Goal: Task Accomplishment & Management: Manage account settings

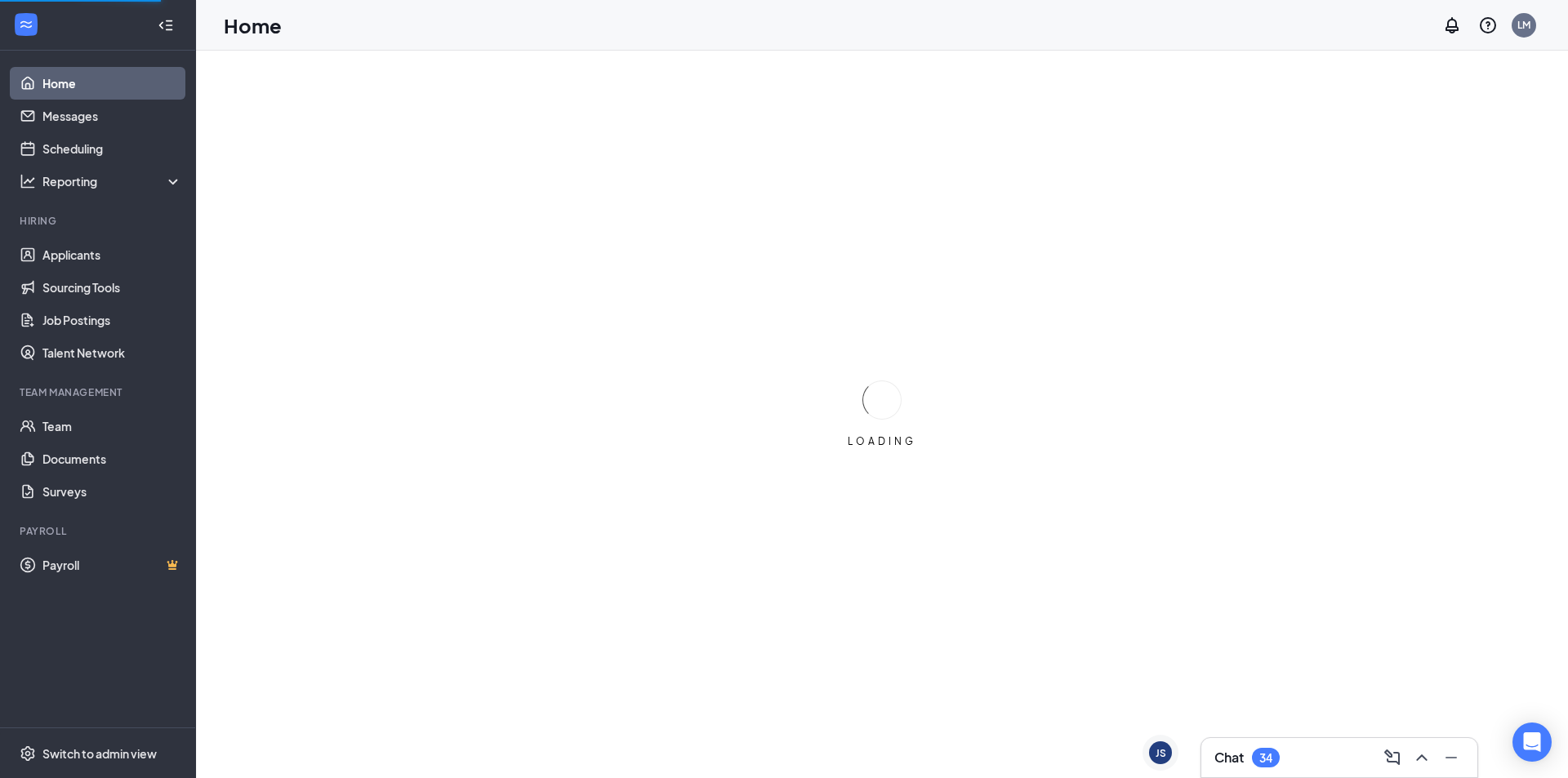
click at [1258, 759] on div "34" at bounding box center [1265, 757] width 28 height 19
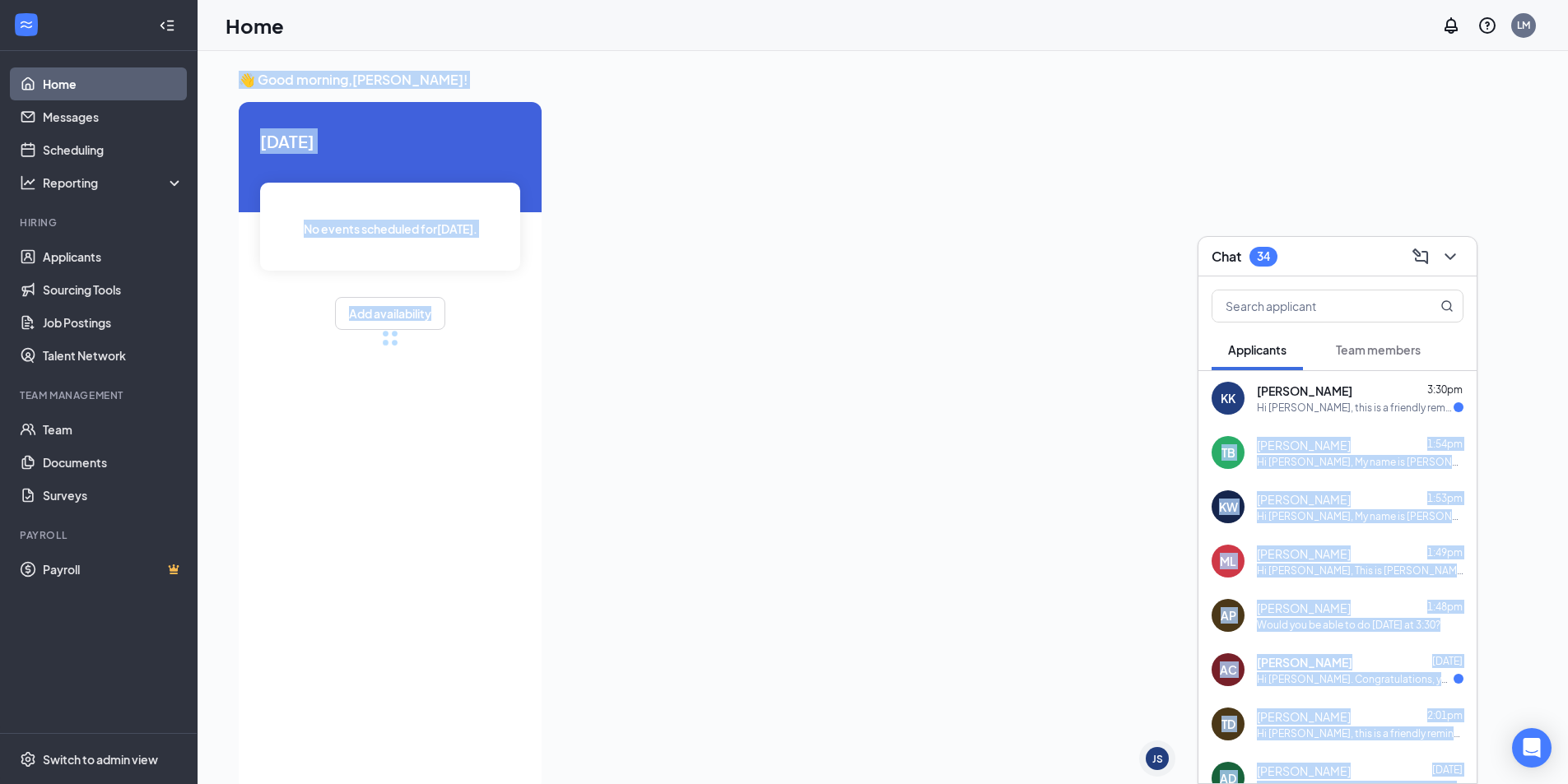
click at [1477, 400] on div "JS [PERSON_NAME] JS Chat 34 Applicants Team members KK [PERSON_NAME] 3:30pm Hi …" at bounding box center [882, 435] width 1370 height 768
click at [1542, 406] on div "👋 Good morning, [PERSON_NAME] ! [DATE] No events scheduled for [DATE] . Add ava…" at bounding box center [882, 435] width 1370 height 768
click at [1103, 574] on div at bounding box center [1015, 441] width 922 height 678
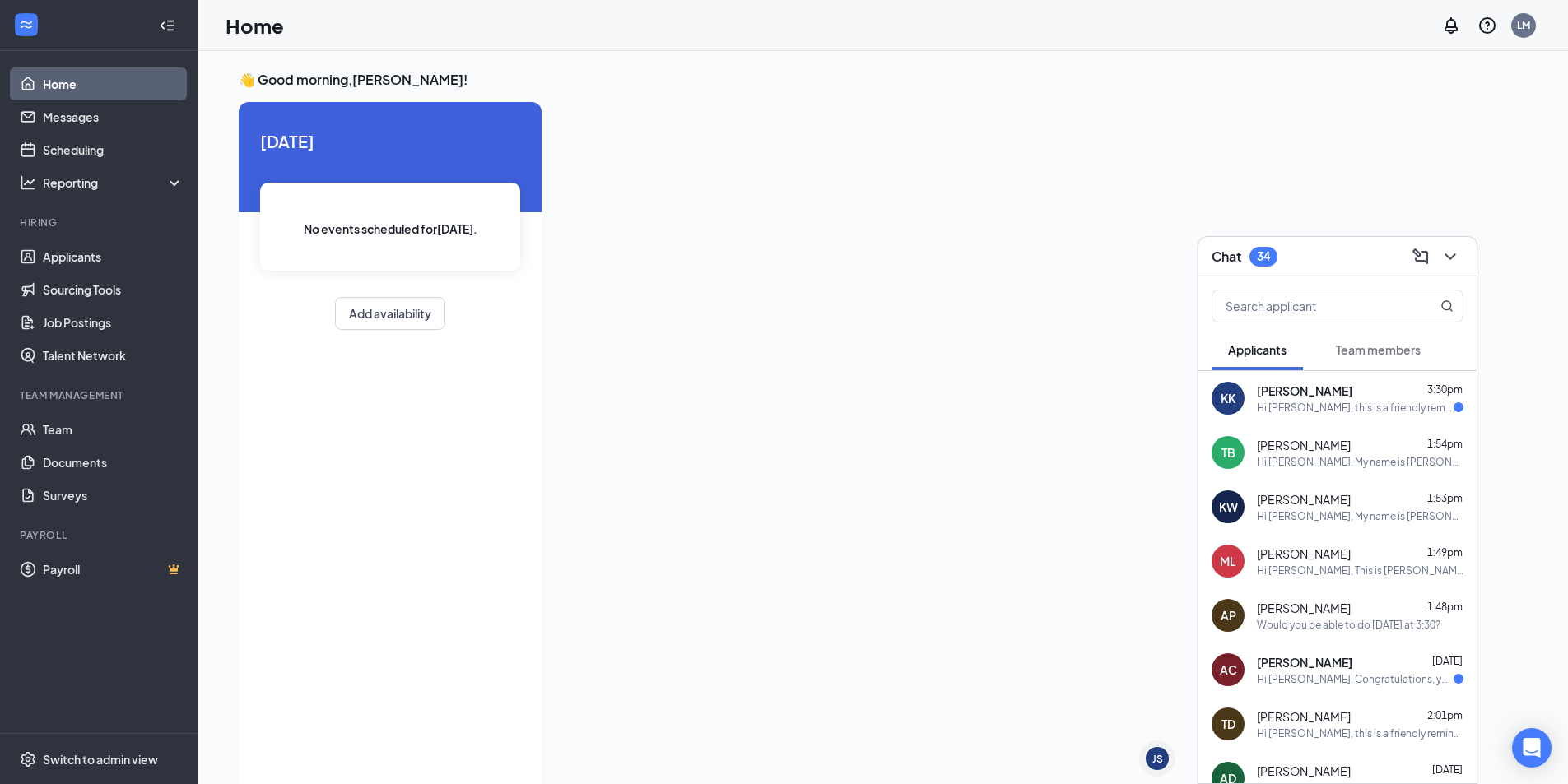
click at [1344, 406] on div "Hi [PERSON_NAME], this is a friendly reminder. Your meeting with Cherokee Count…" at bounding box center [1355, 407] width 197 height 14
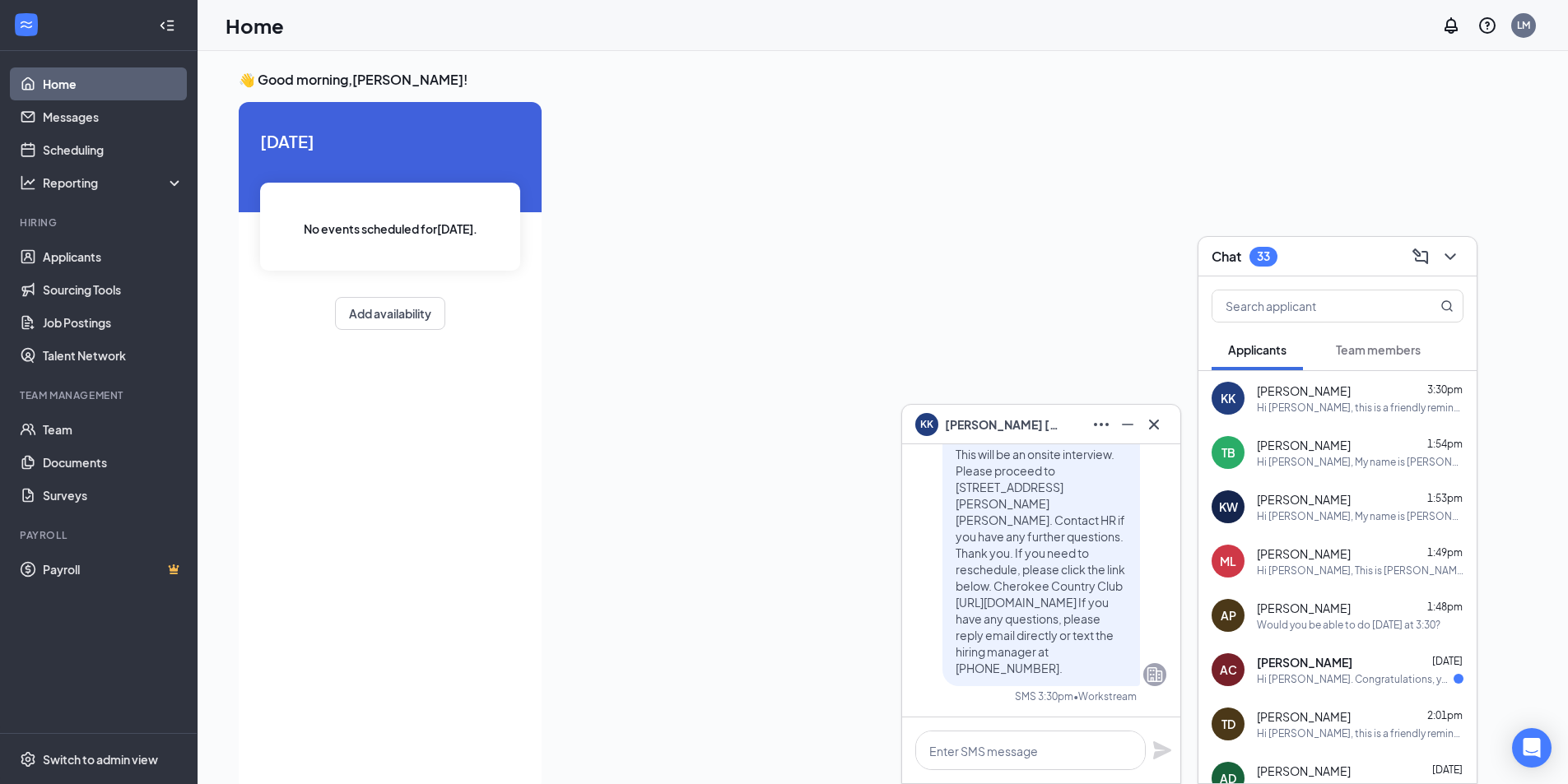
click at [1345, 270] on div "Chat 33" at bounding box center [1338, 257] width 278 height 39
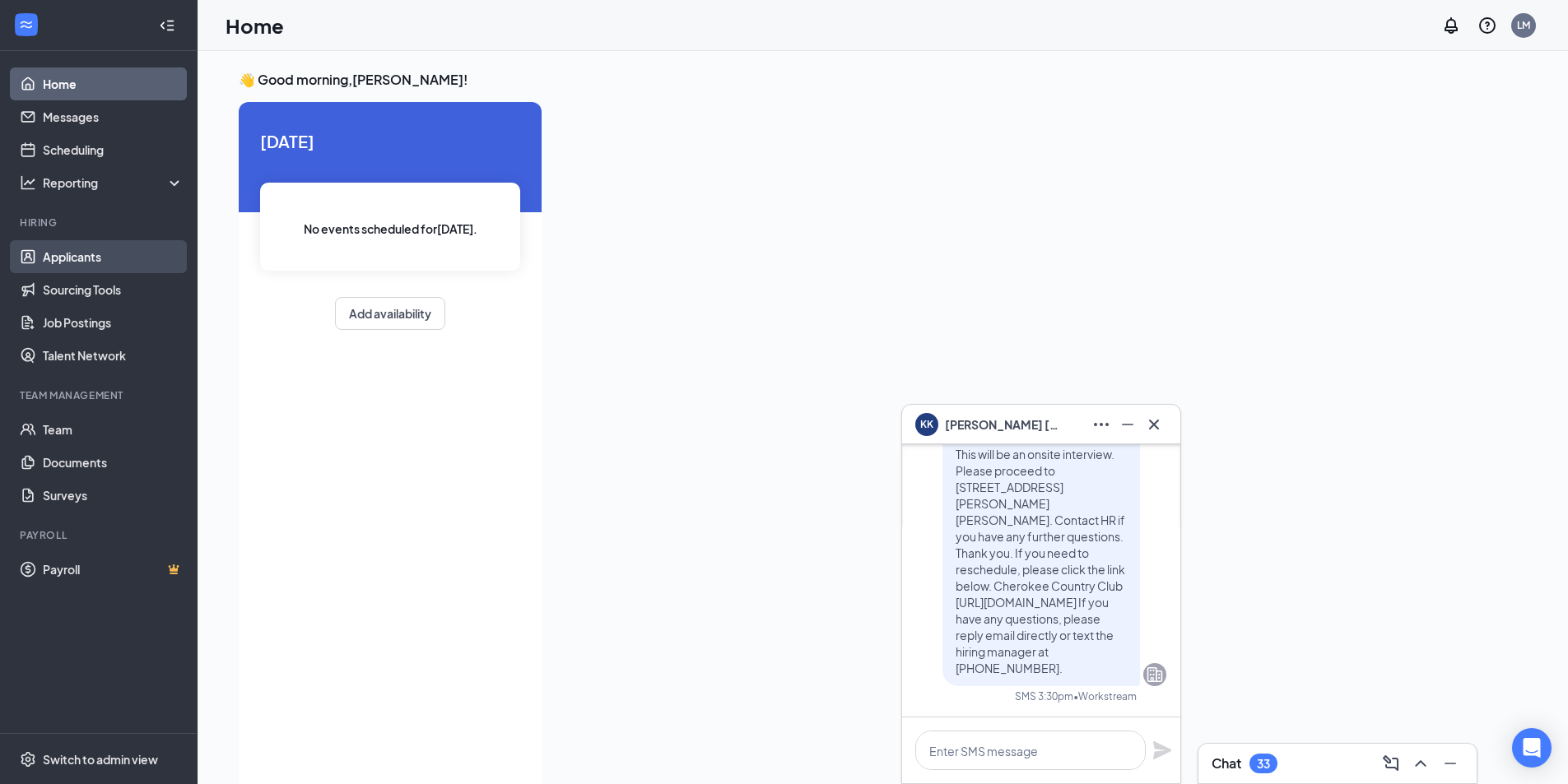
click at [82, 264] on link "Applicants" at bounding box center [113, 257] width 141 height 33
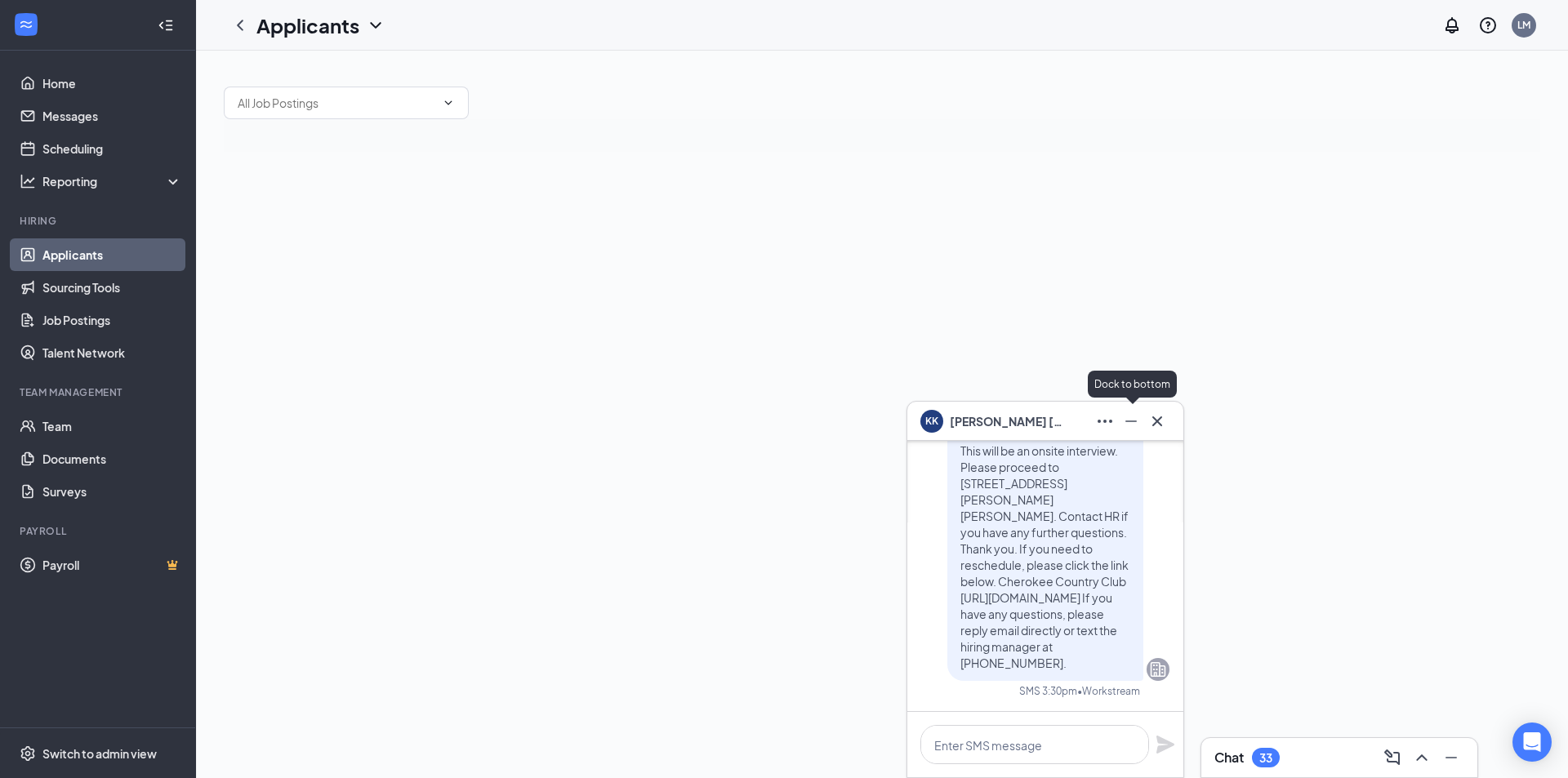
click at [1134, 412] on icon "Minimize" at bounding box center [1130, 421] width 19 height 19
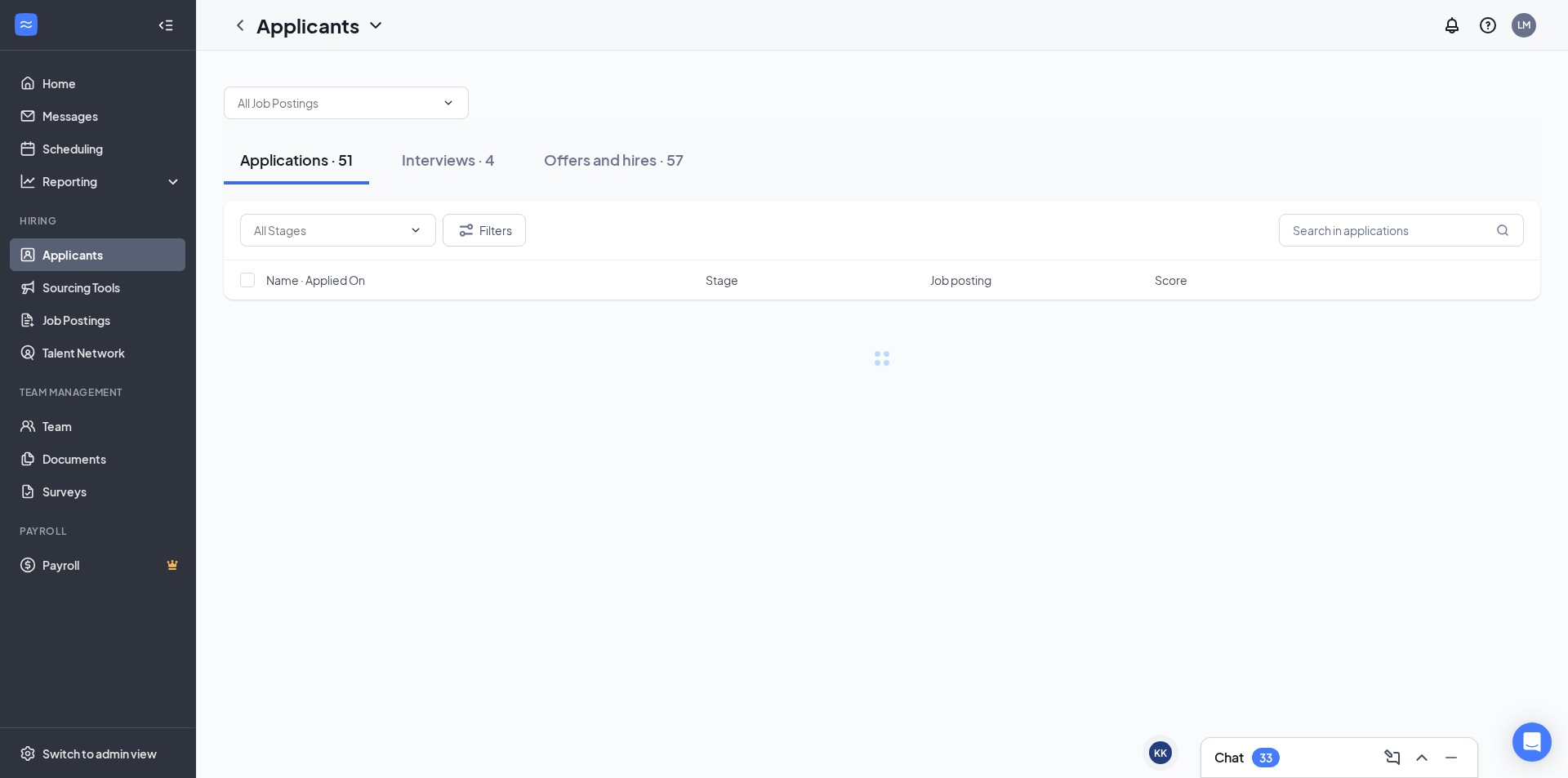
click at [460, 167] on div "Interviews · 4" at bounding box center [448, 160] width 93 height 20
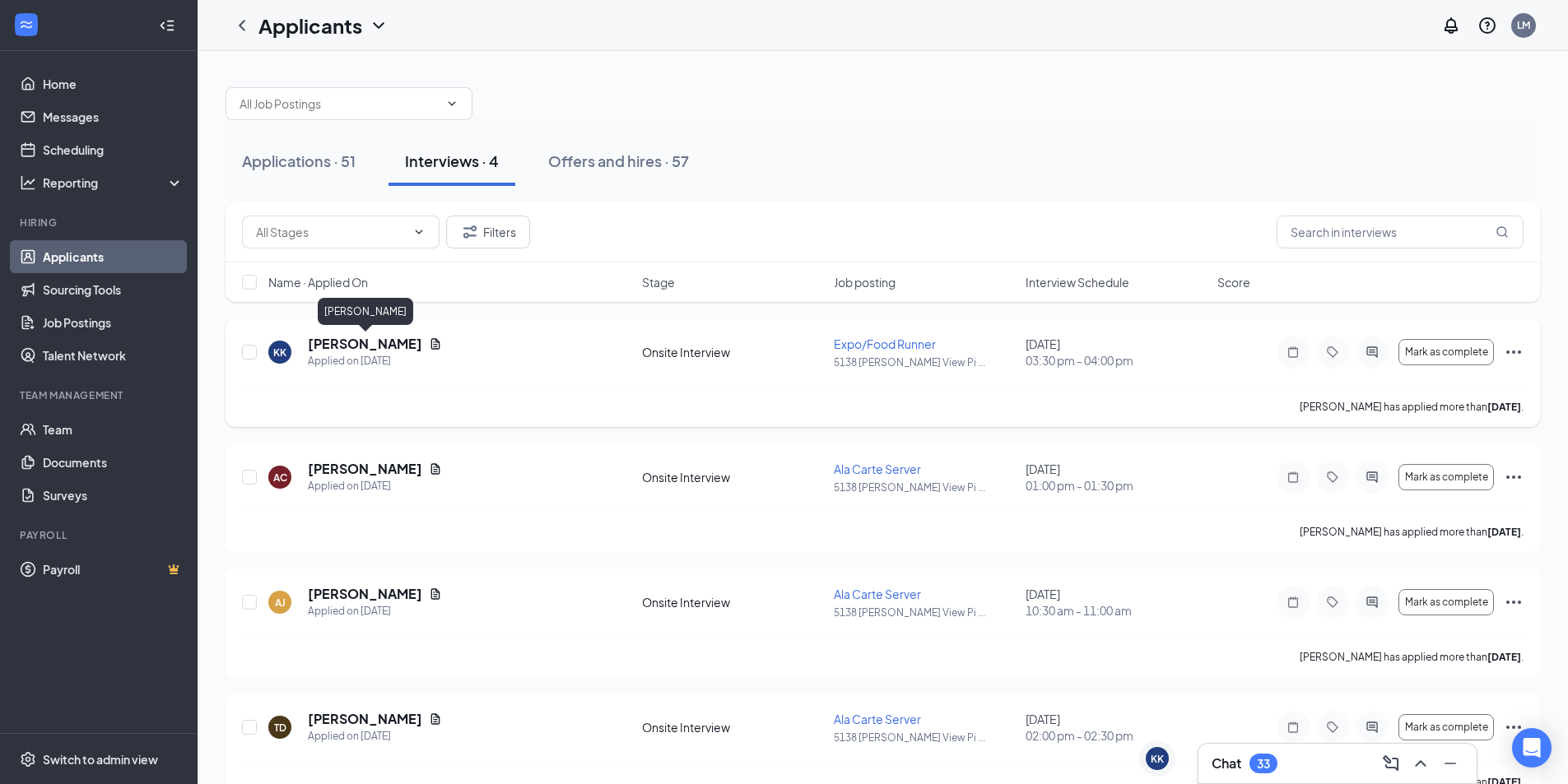
click at [399, 349] on h5 "[PERSON_NAME]" at bounding box center [365, 343] width 114 height 18
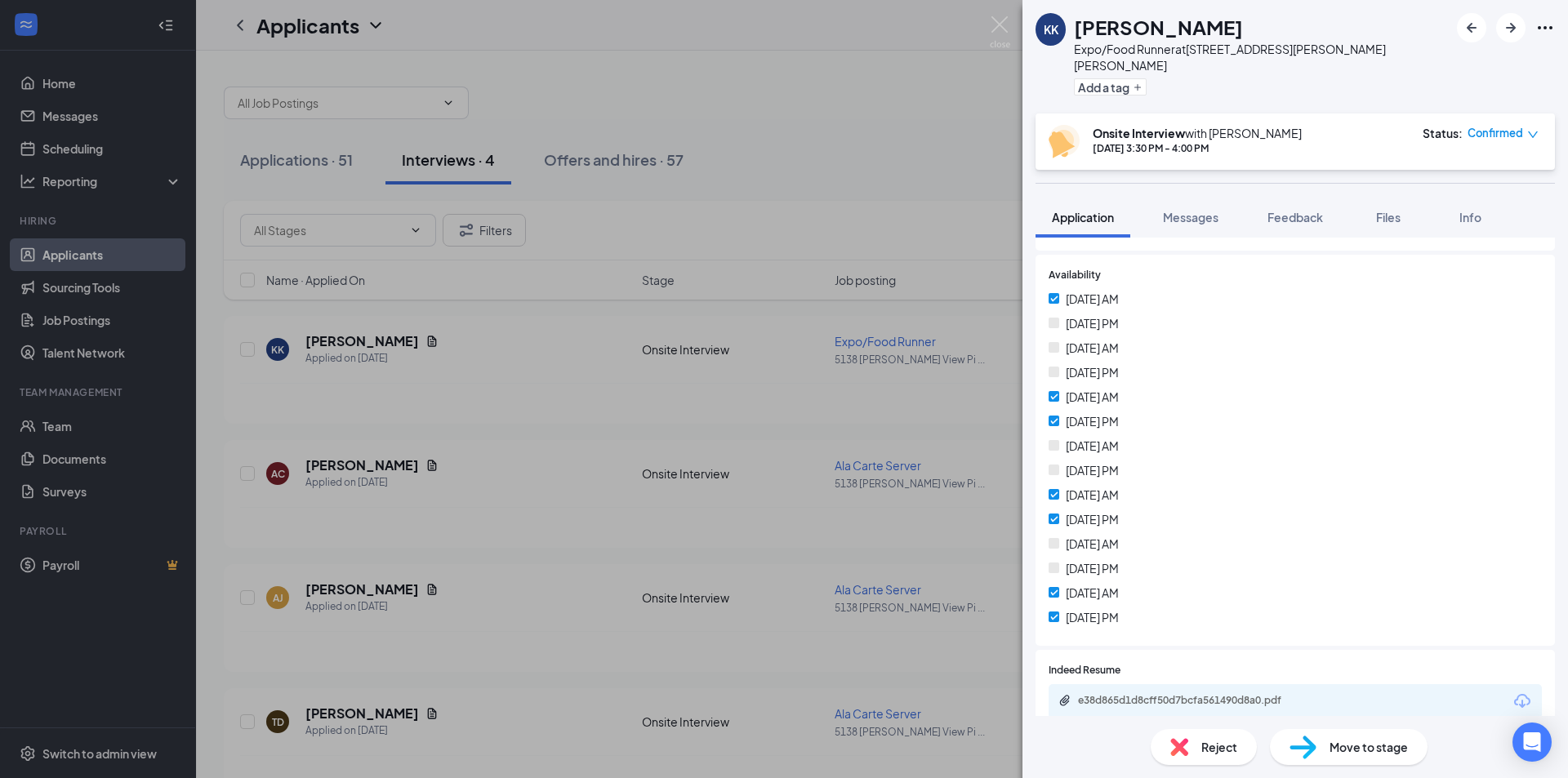
scroll to position [540, 0]
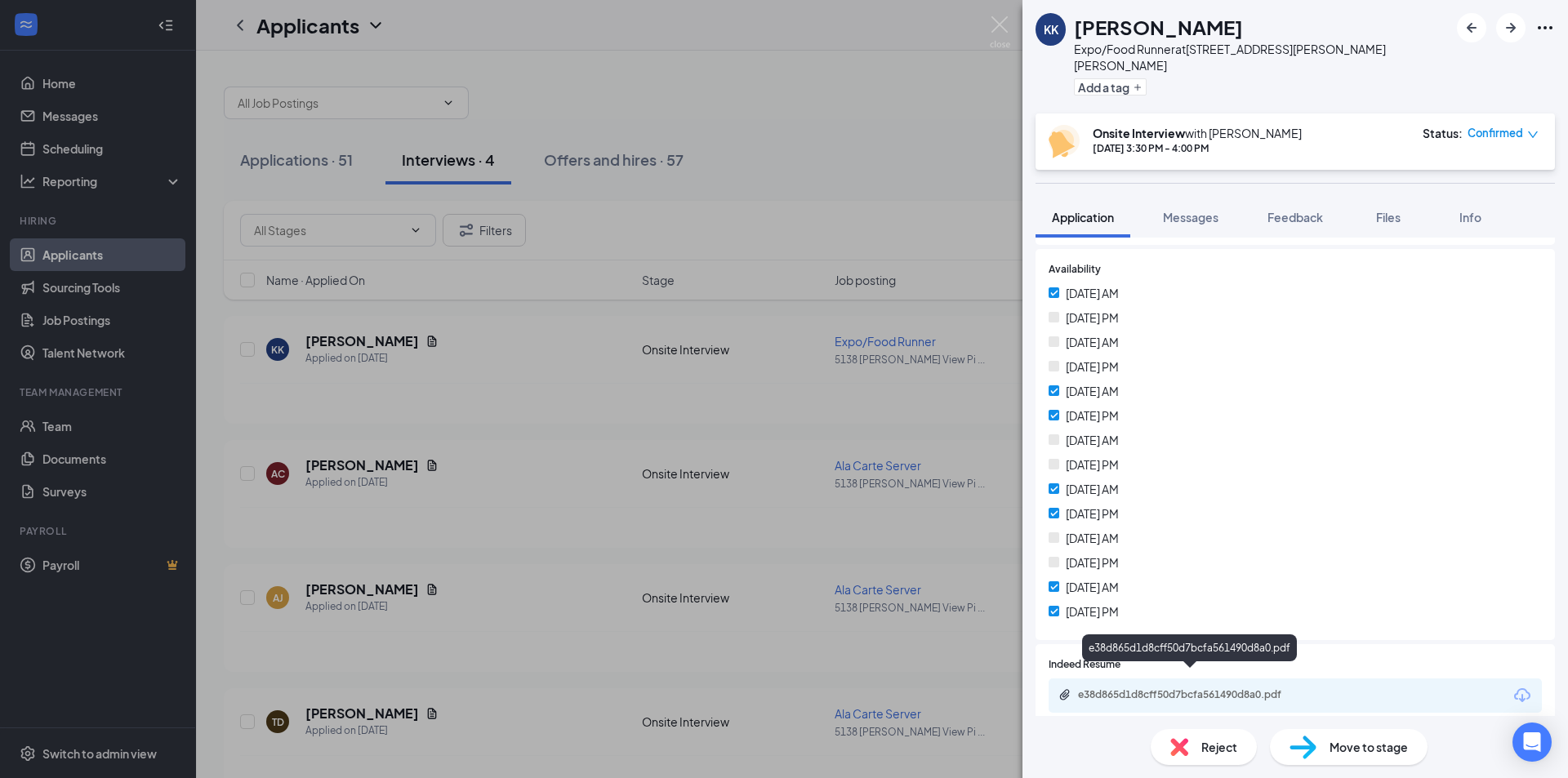
click at [1193, 688] on div "e38d865d1d8cff50d7bcfa561490d8a0.pdf" at bounding box center [1192, 694] width 228 height 13
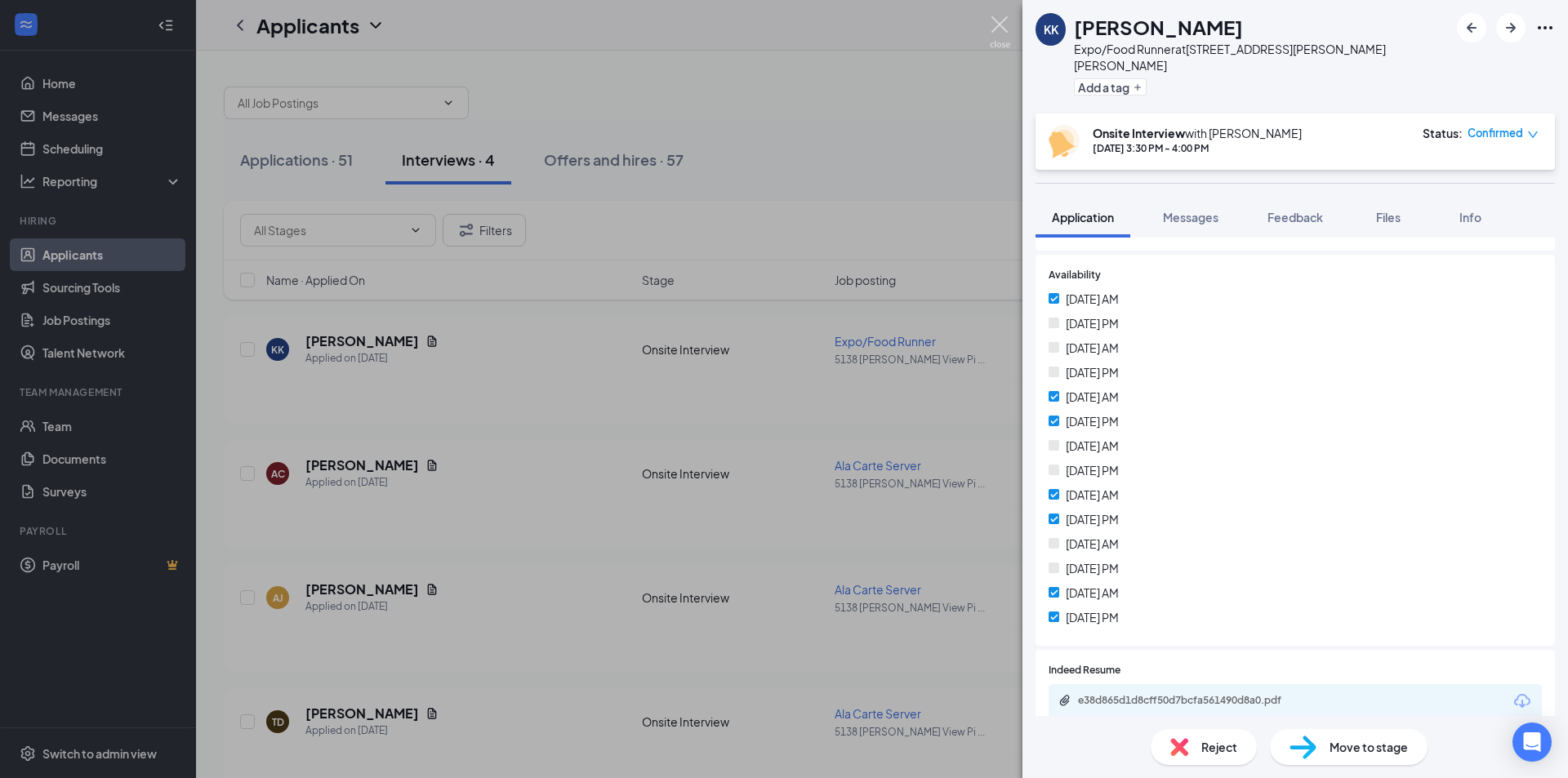
click at [997, 27] on img at bounding box center [1000, 32] width 20 height 32
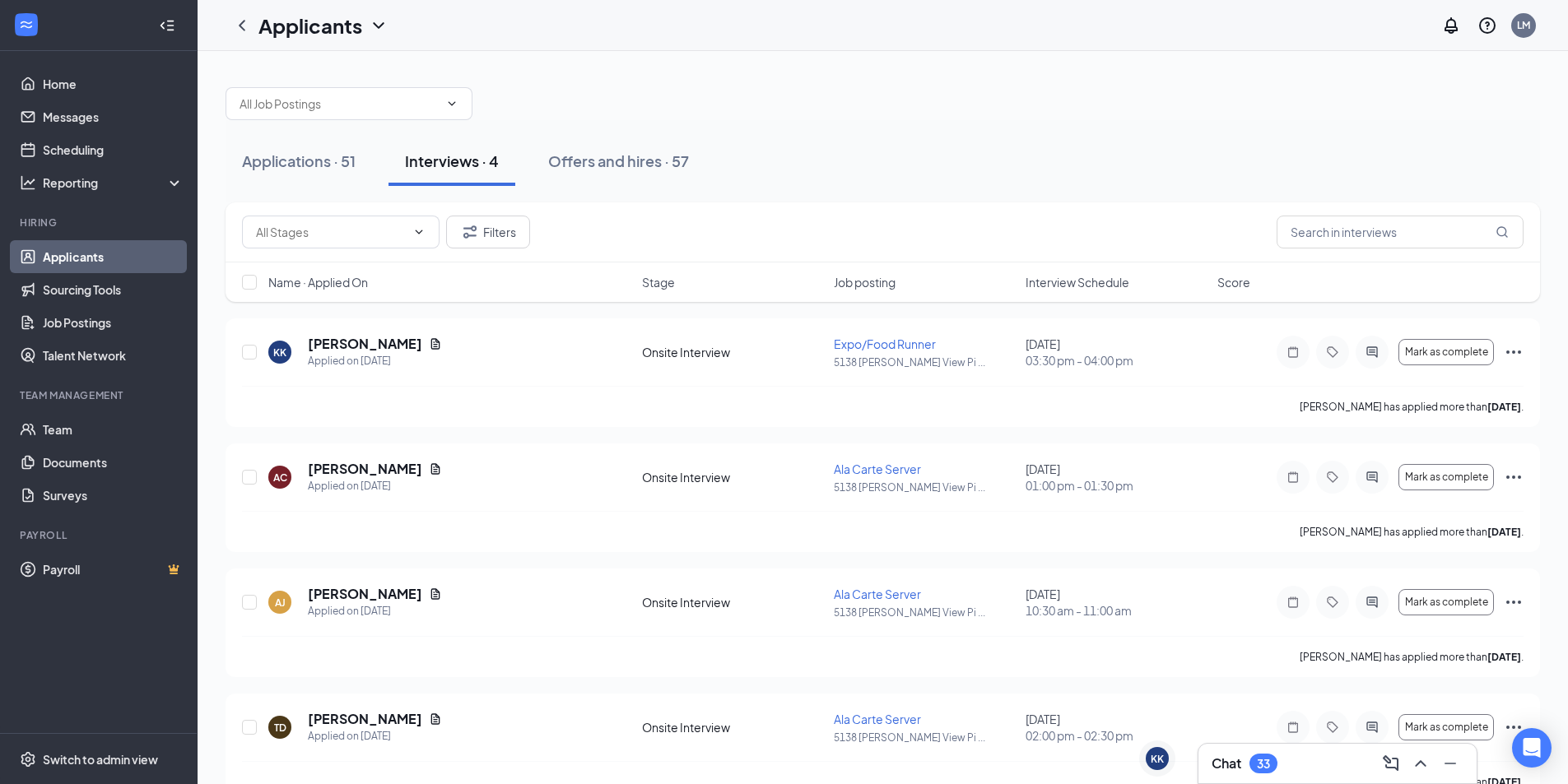
click at [1257, 758] on div "33" at bounding box center [1263, 763] width 28 height 20
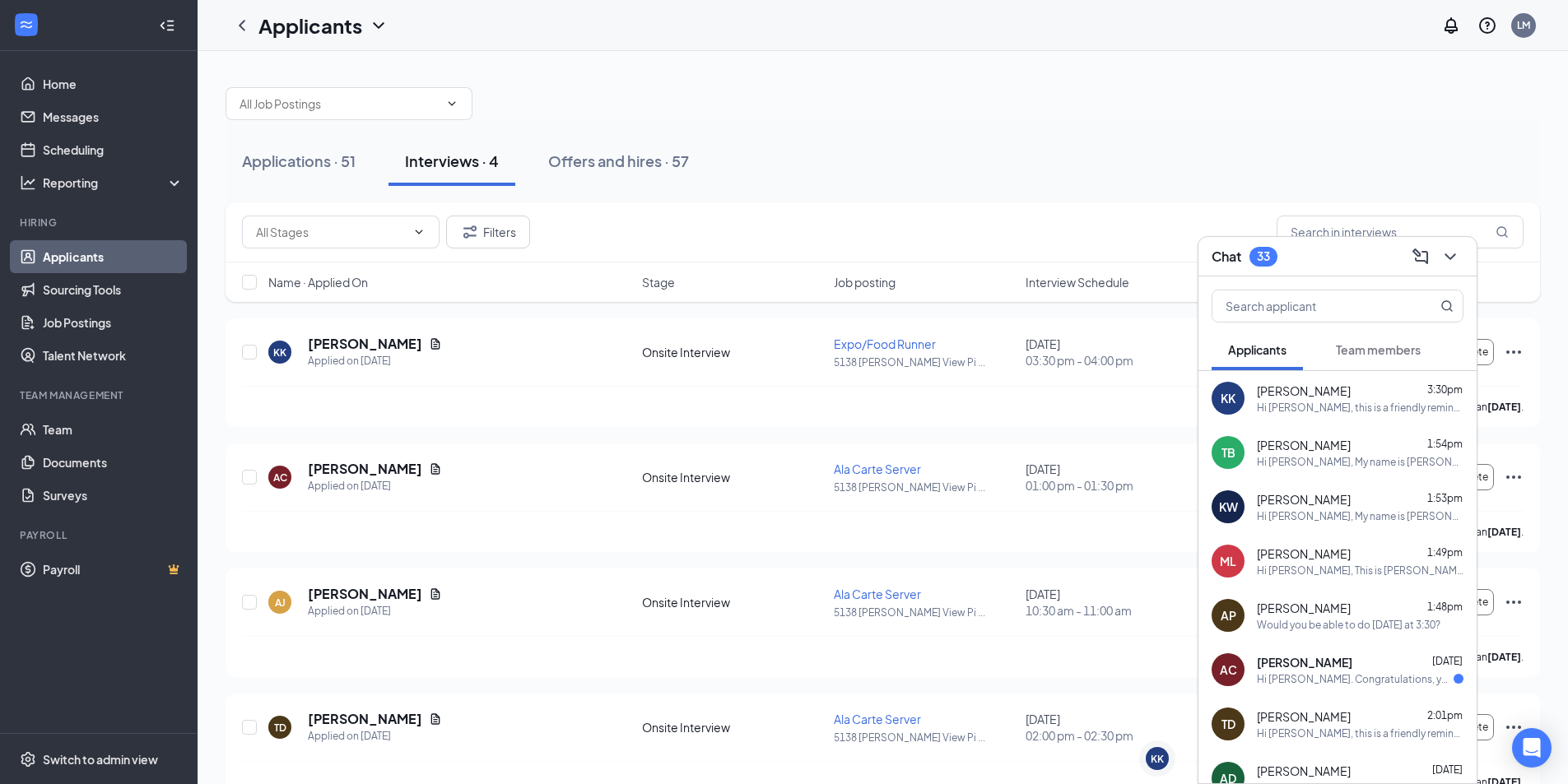
click at [1317, 247] on div "Chat 33" at bounding box center [1337, 257] width 252 height 26
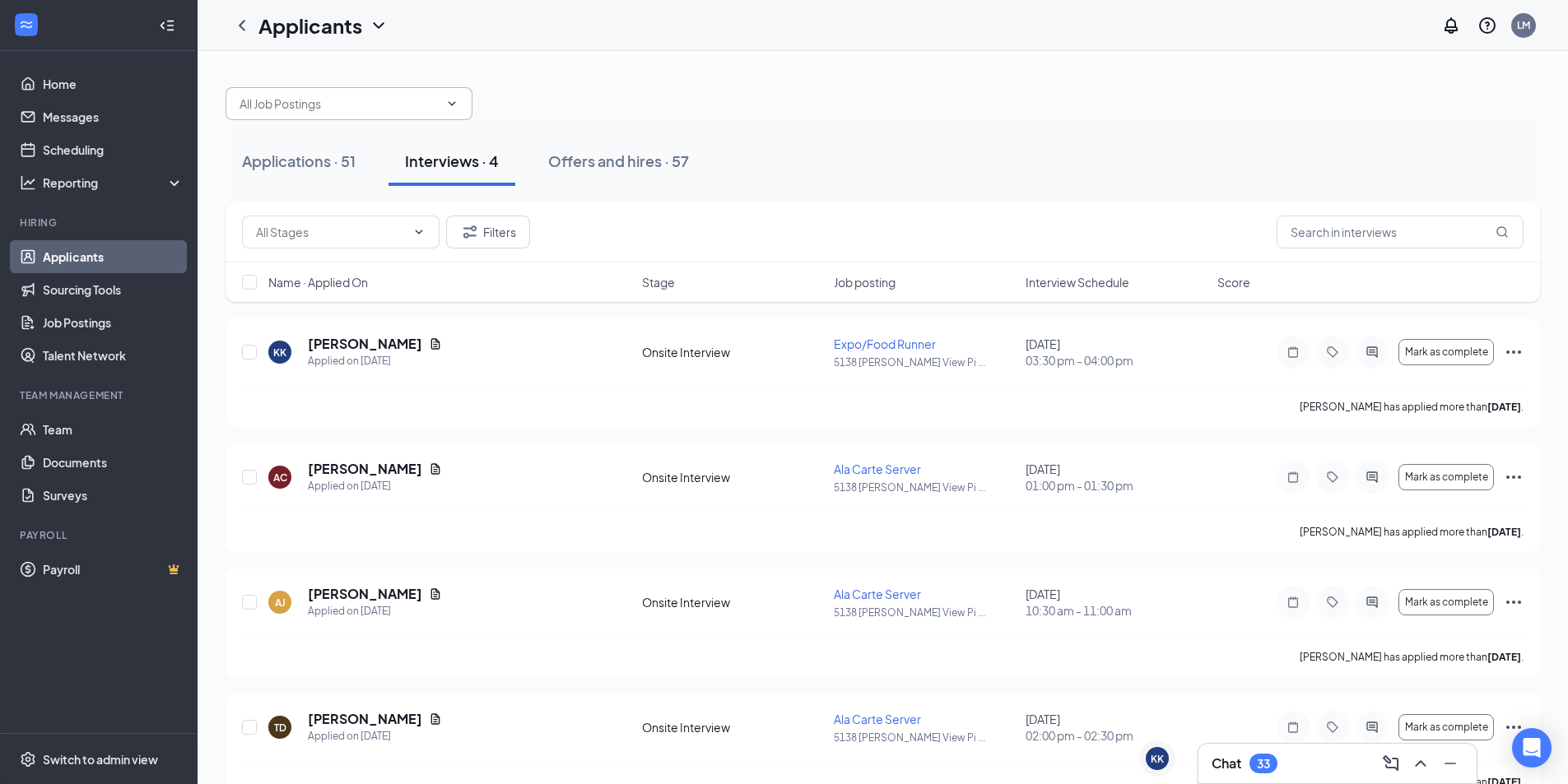
click at [359, 103] on input "text" at bounding box center [339, 103] width 200 height 18
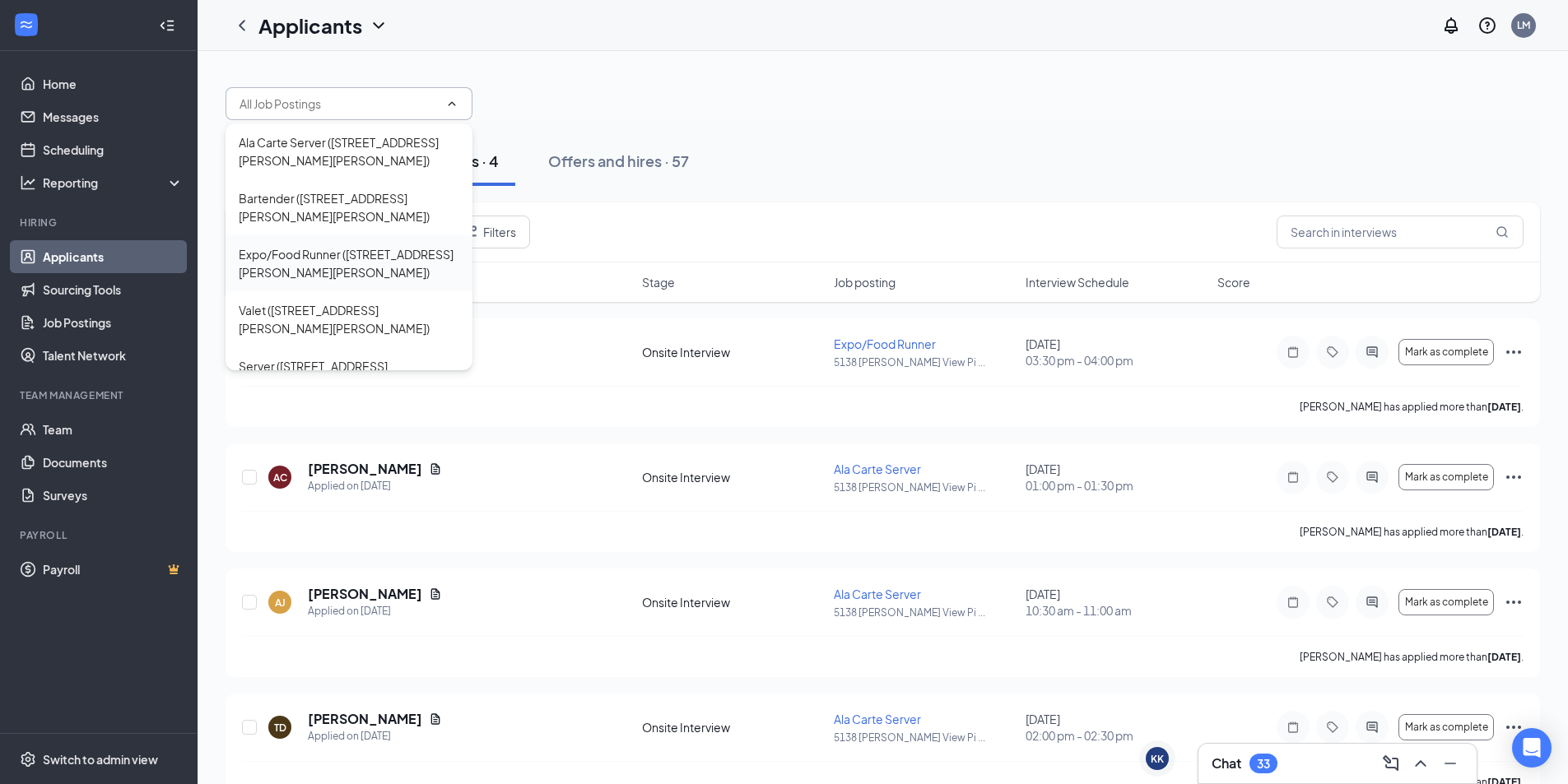
click at [298, 245] on div "Expo/Food Runner ([STREET_ADDRESS][PERSON_NAME][PERSON_NAME])" at bounding box center [349, 263] width 221 height 36
type input "Expo/Food Runner ([STREET_ADDRESS][PERSON_NAME][PERSON_NAME])"
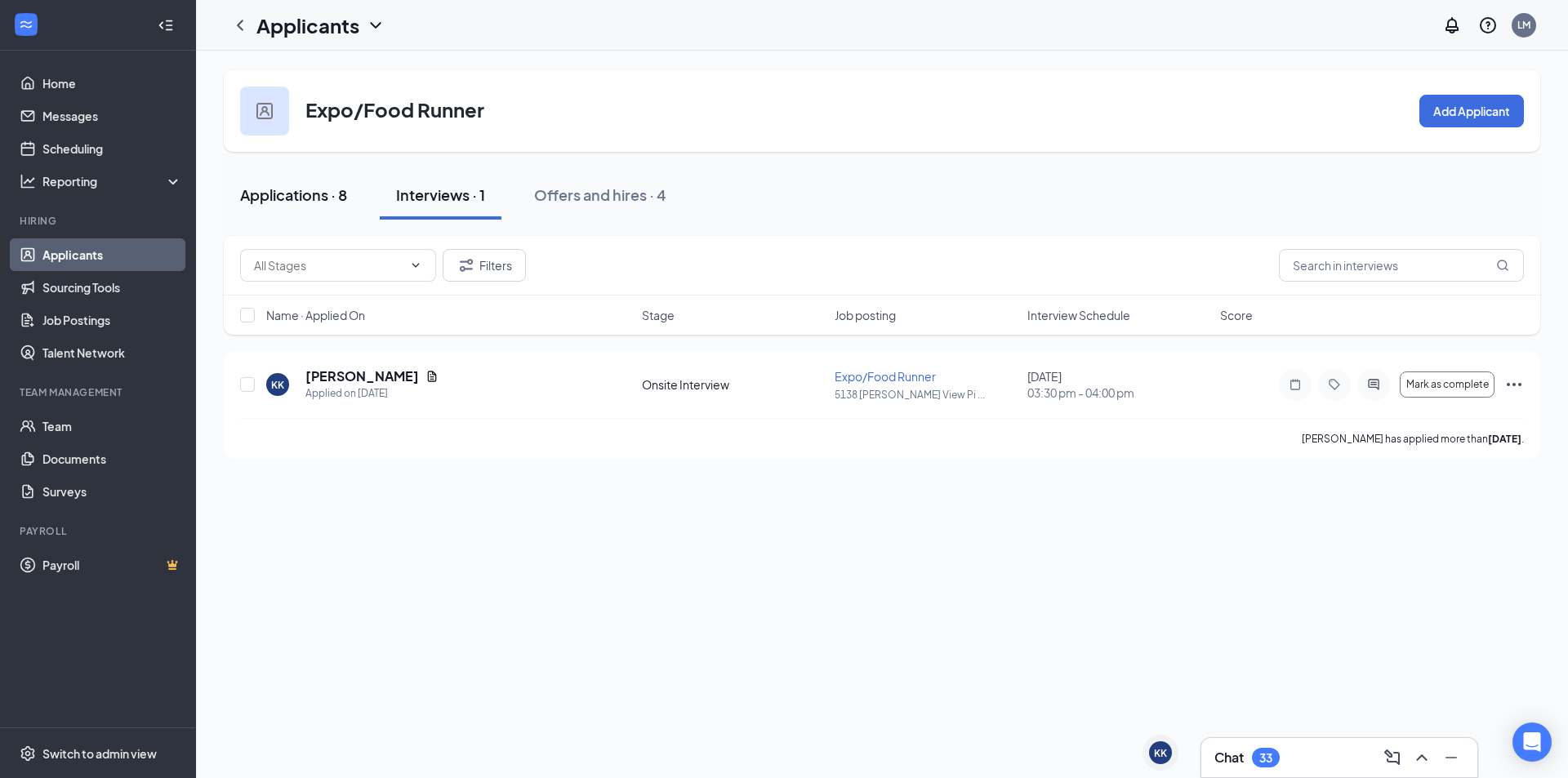
click at [319, 202] on div "Applications · 8" at bounding box center [293, 194] width 107 height 20
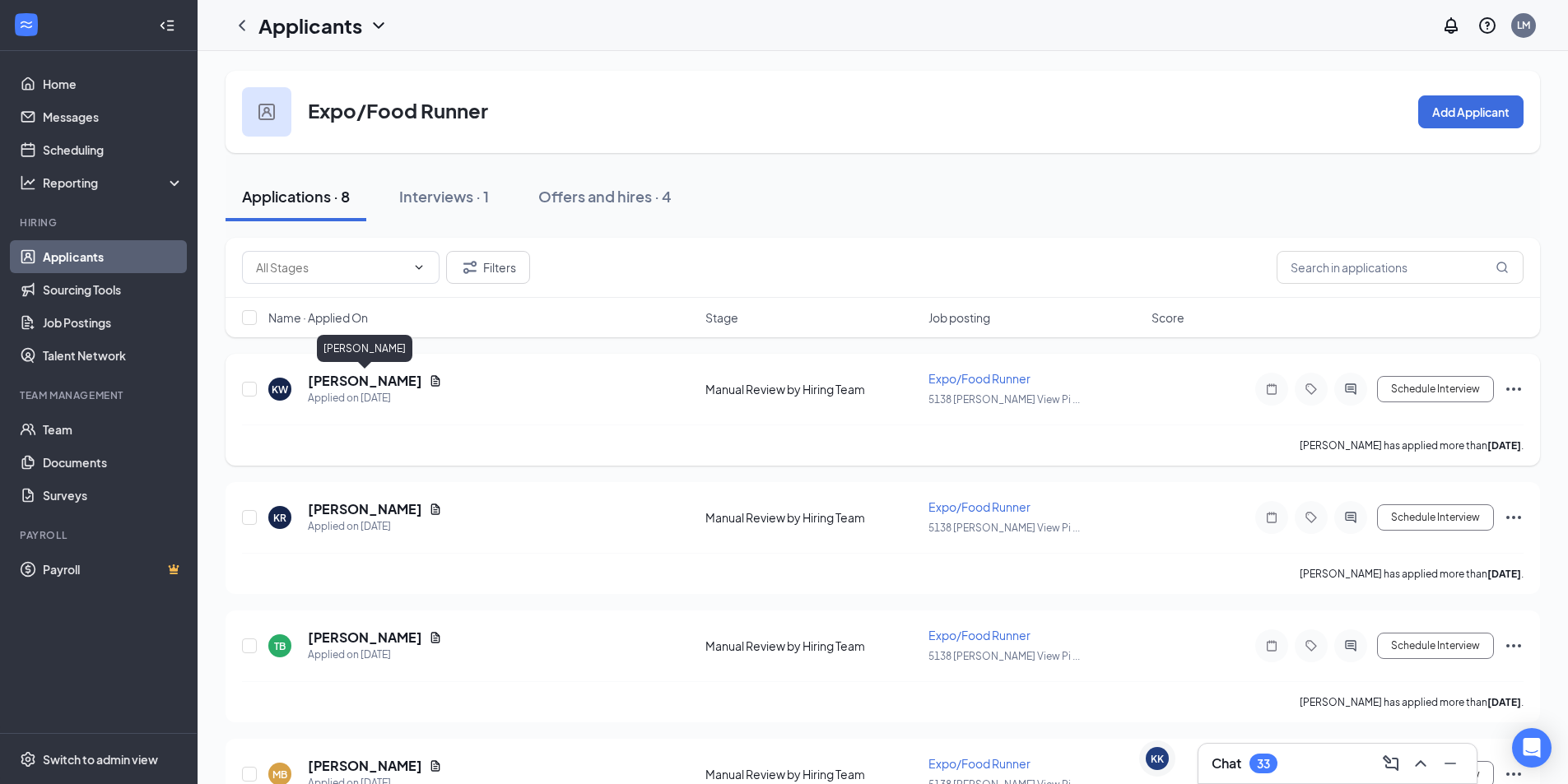
click at [380, 384] on h5 "[PERSON_NAME]" at bounding box center [365, 380] width 114 height 18
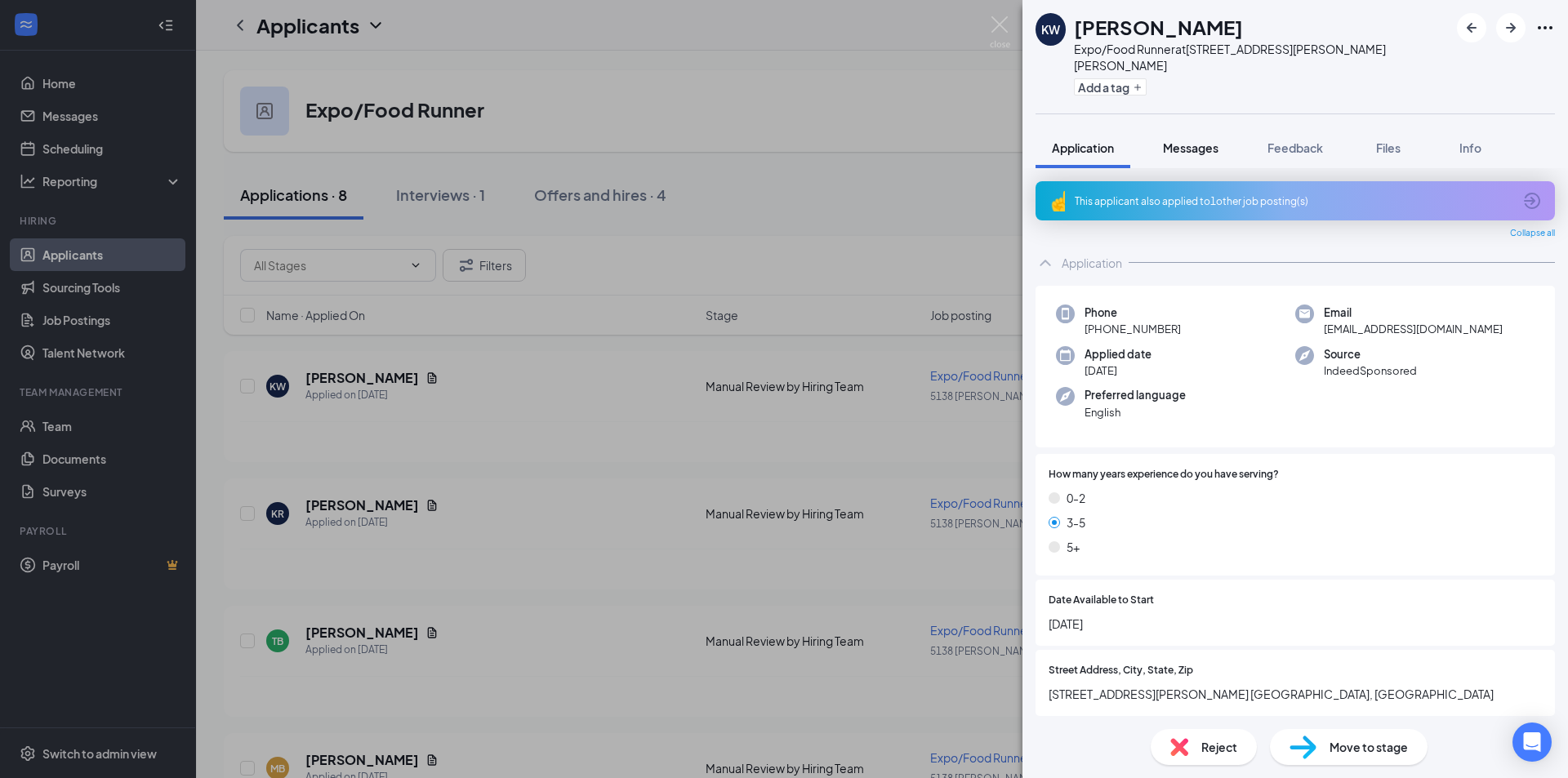
click at [1190, 128] on button "Messages" at bounding box center [1190, 148] width 88 height 41
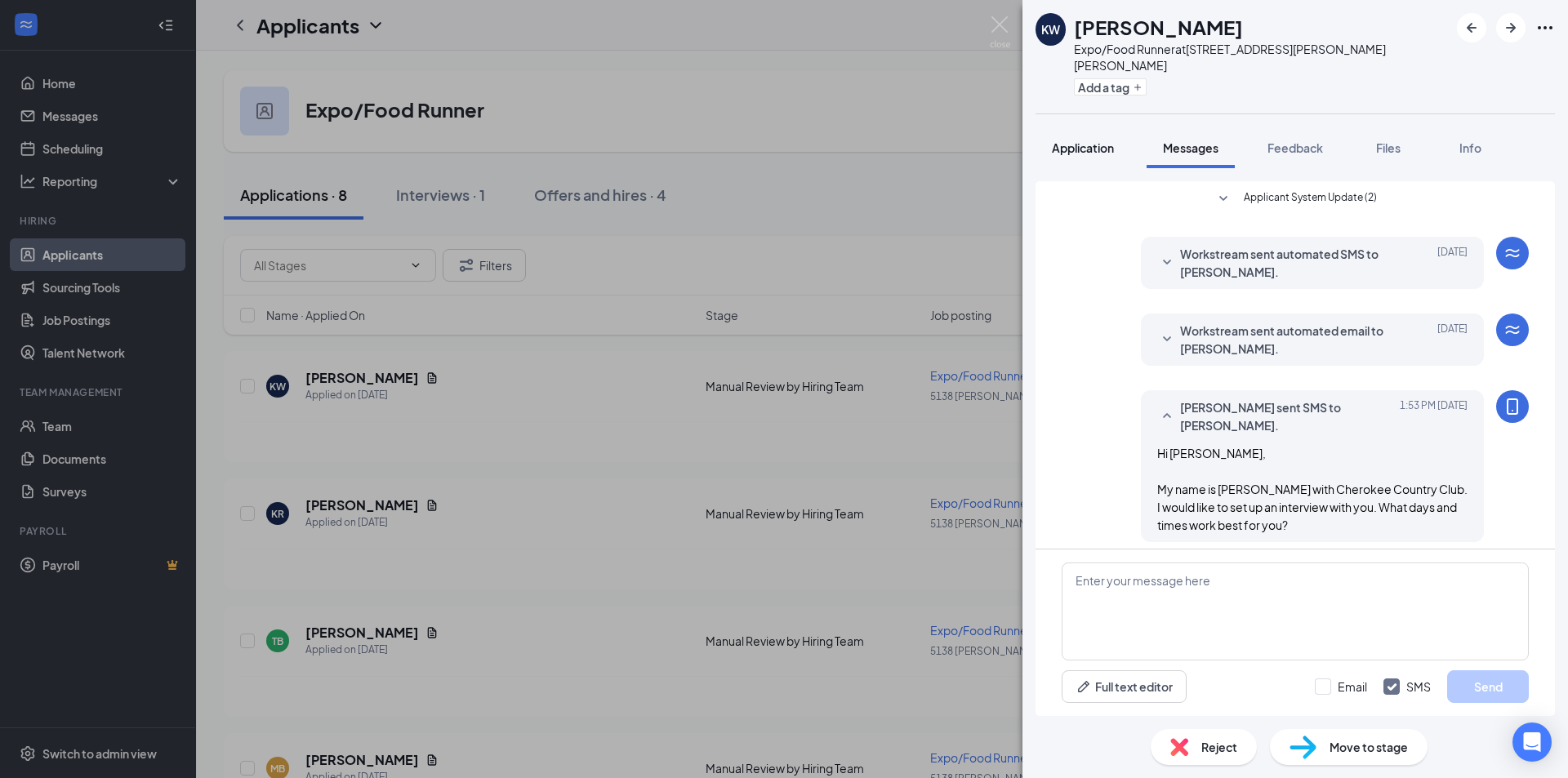
click at [1083, 139] on button "Application" at bounding box center [1083, 148] width 95 height 41
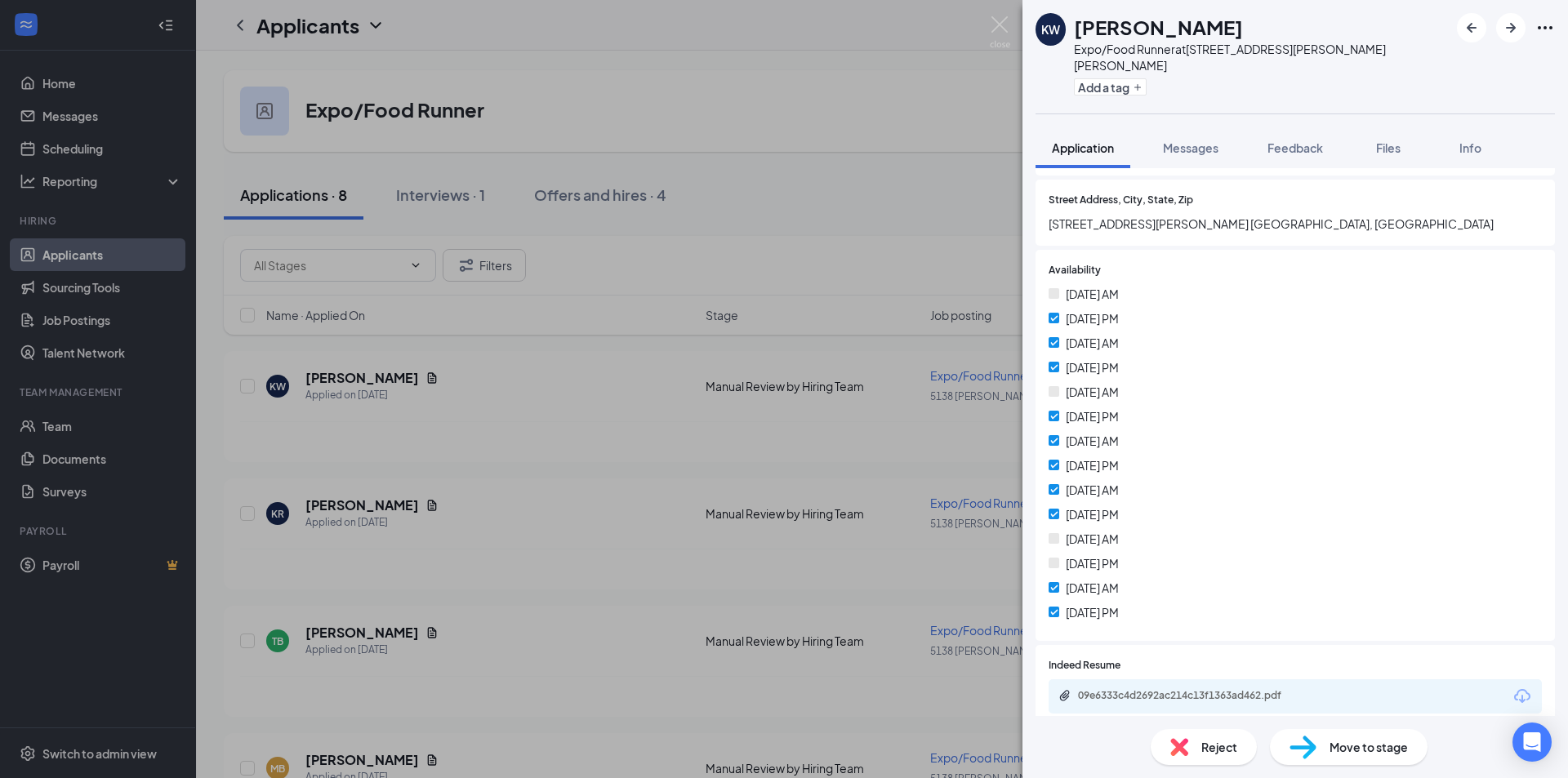
scroll to position [471, 0]
click at [1499, 24] on button "button" at bounding box center [1510, 27] width 30 height 30
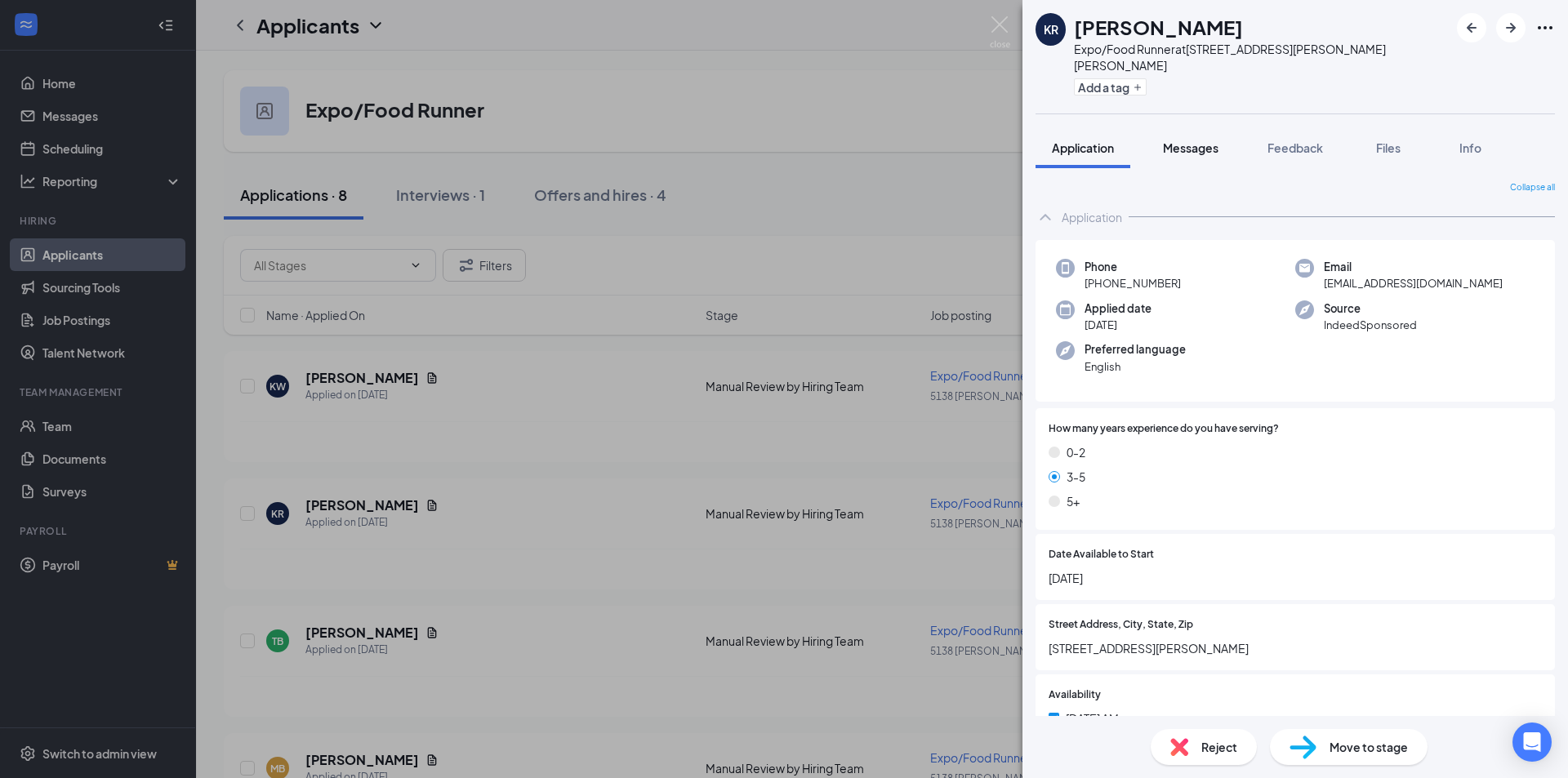
click at [1209, 143] on button "Messages" at bounding box center [1190, 148] width 88 height 41
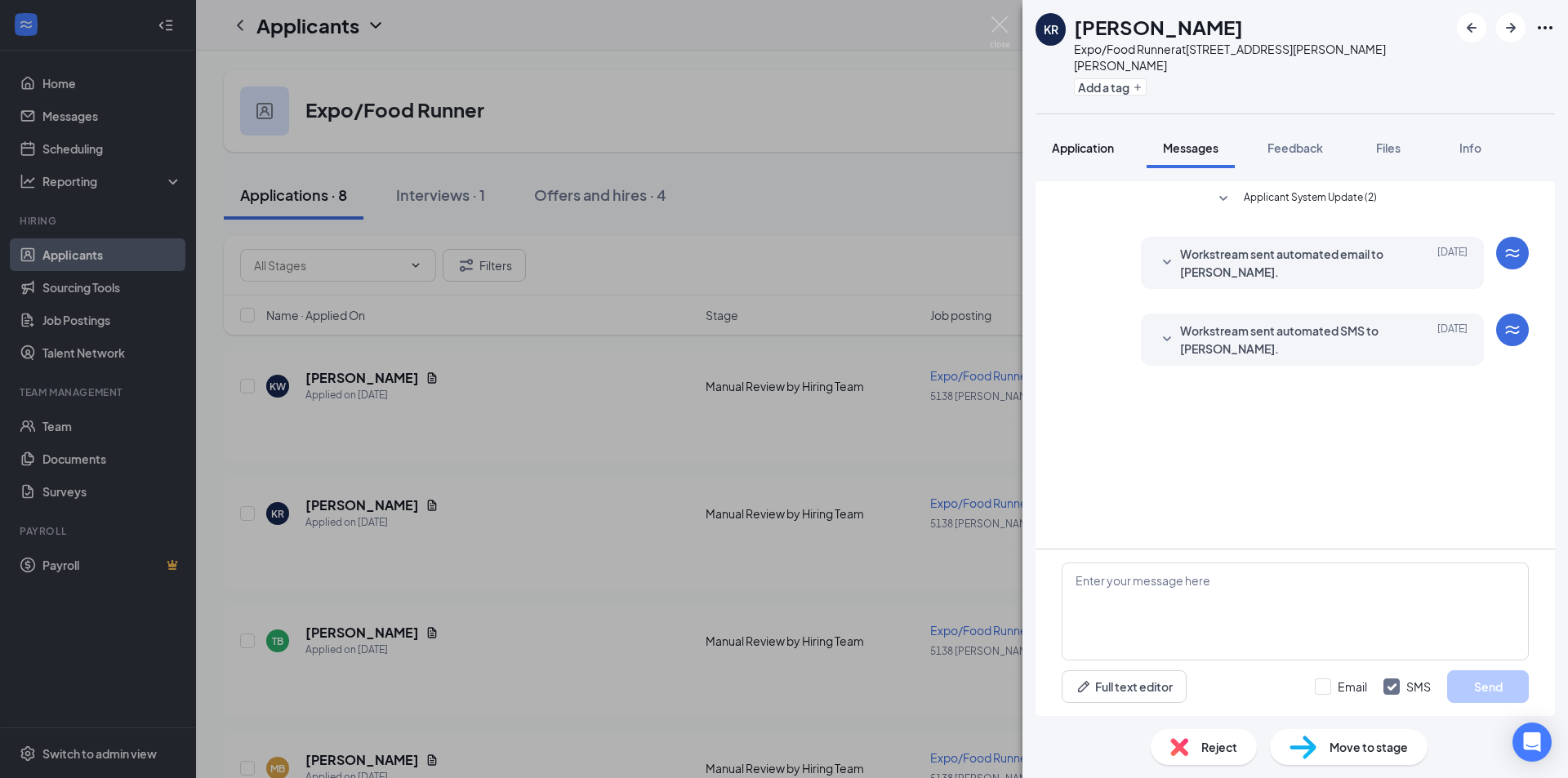
click at [1068, 140] on span "Application" at bounding box center [1082, 147] width 62 height 14
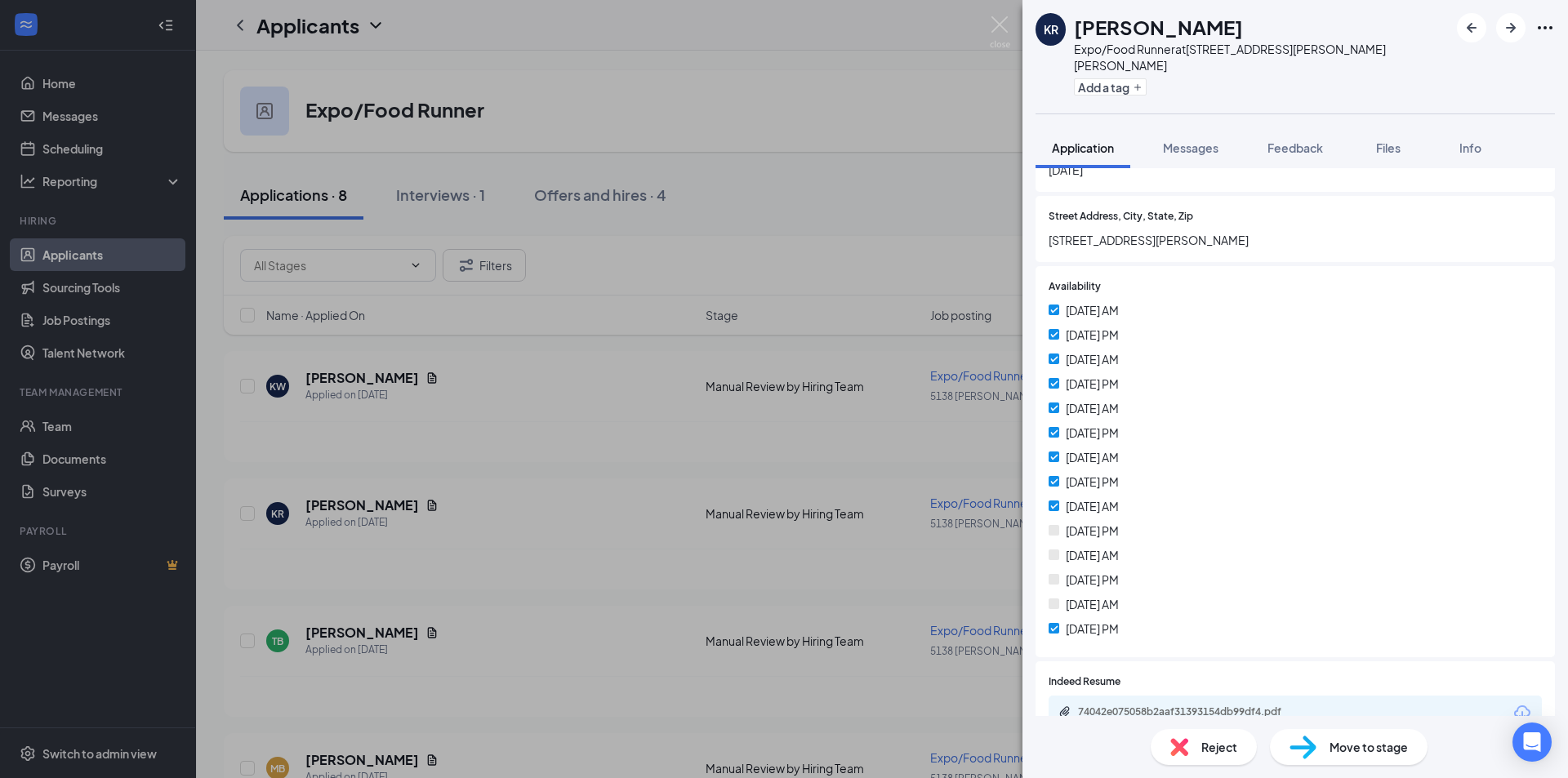
scroll to position [425, 0]
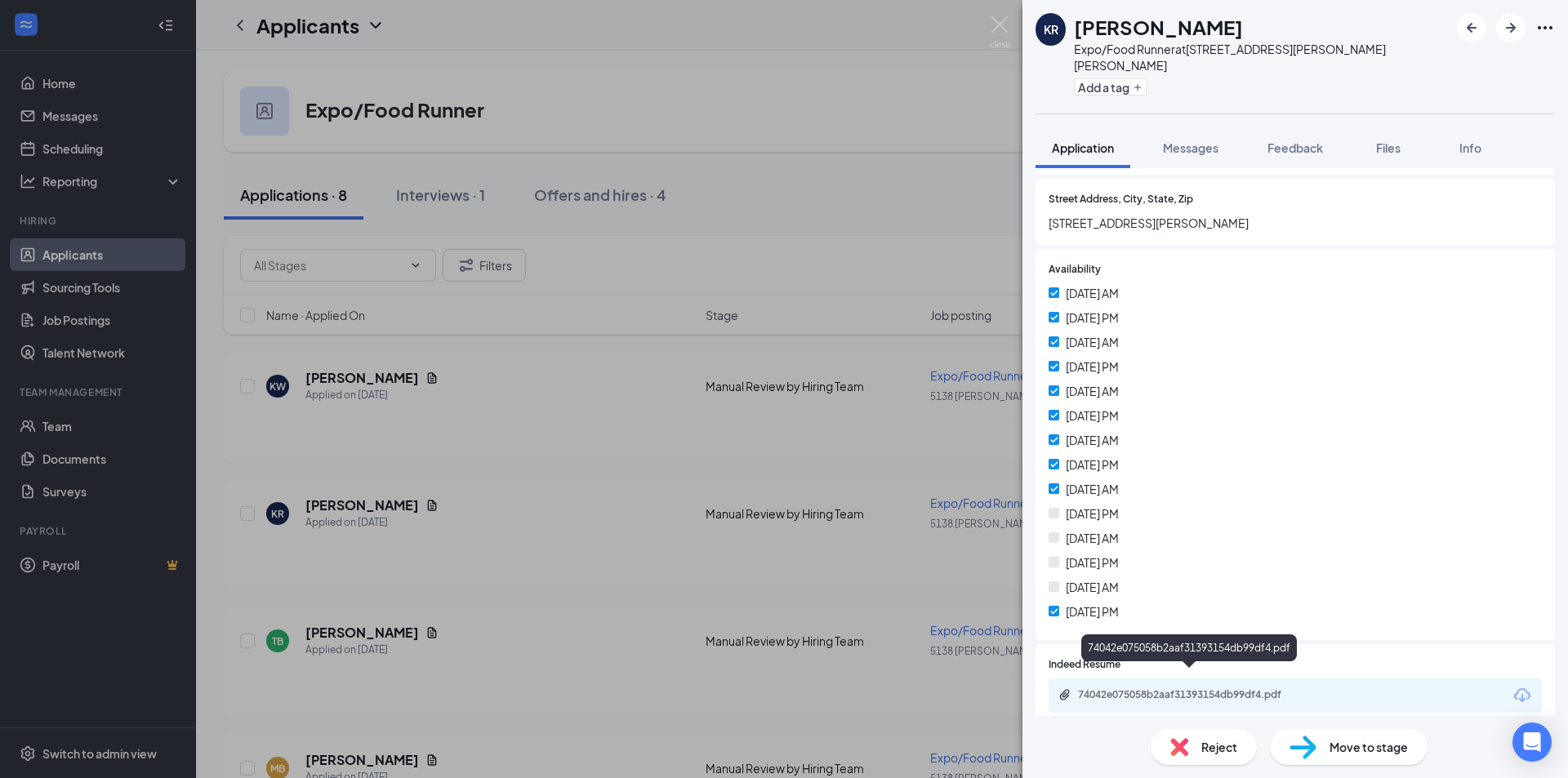
click at [1211, 688] on div "74042e075058b2aaf31393154db99df4.pdf" at bounding box center [1192, 694] width 228 height 13
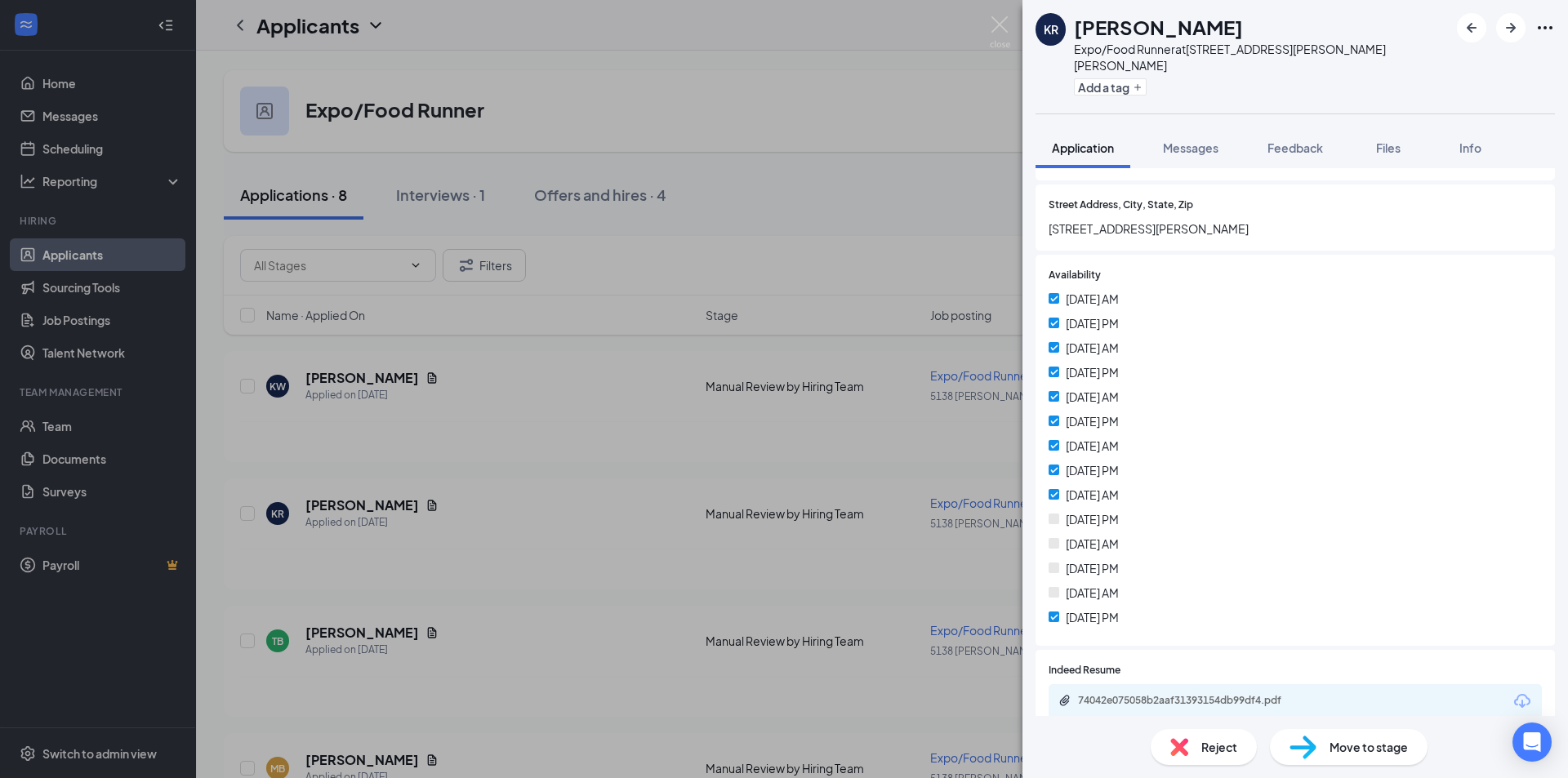
click at [1191, 754] on div "Reject" at bounding box center [1203, 747] width 106 height 36
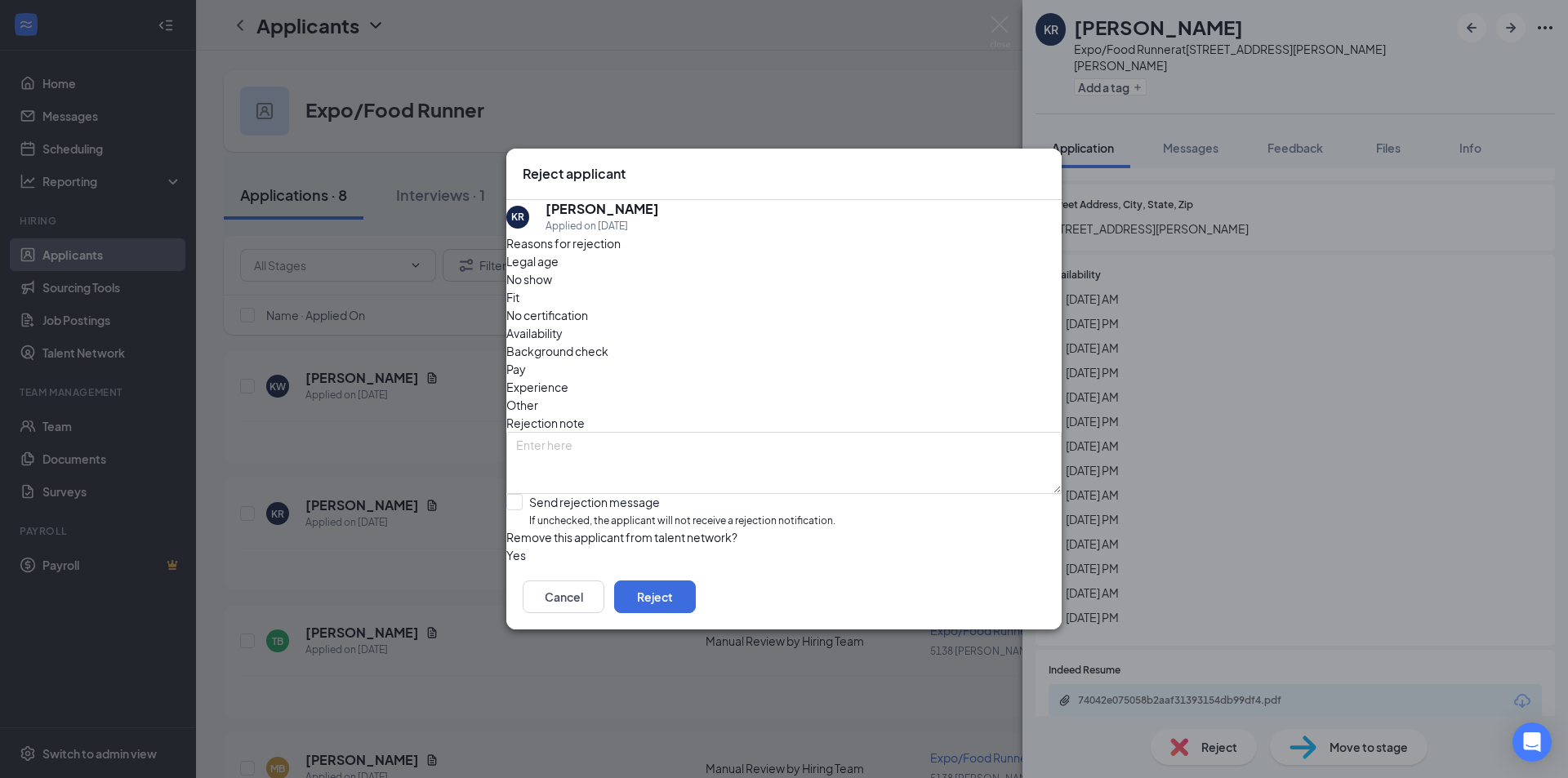
click at [562, 324] on span "Availability" at bounding box center [535, 332] width 57 height 18
click at [536, 494] on input "Send rejection message If unchecked, the applicant will not receive a rejection…" at bounding box center [671, 512] width 329 height 36
checkbox input "true"
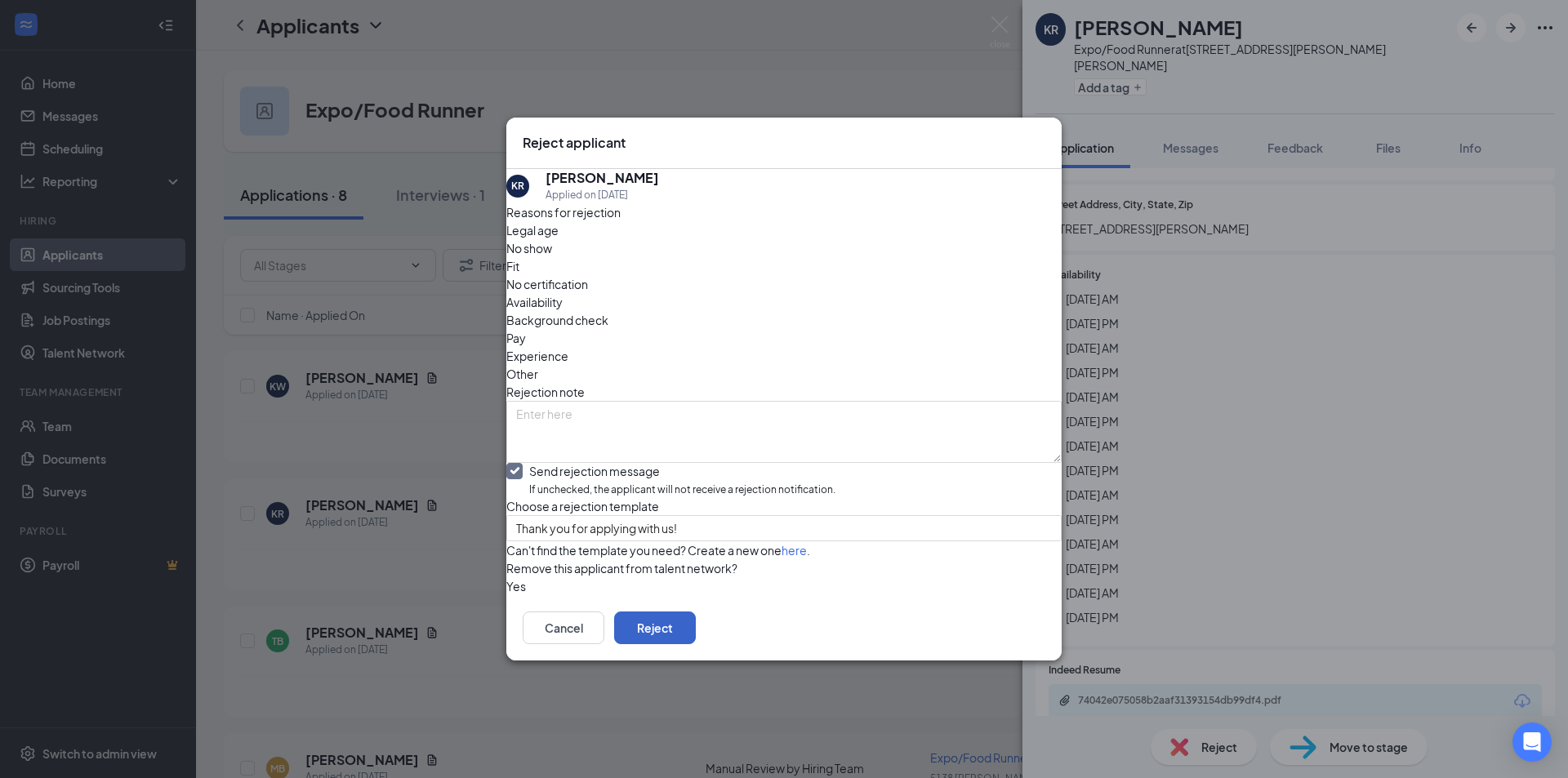
click at [696, 644] on button "Reject" at bounding box center [655, 627] width 82 height 33
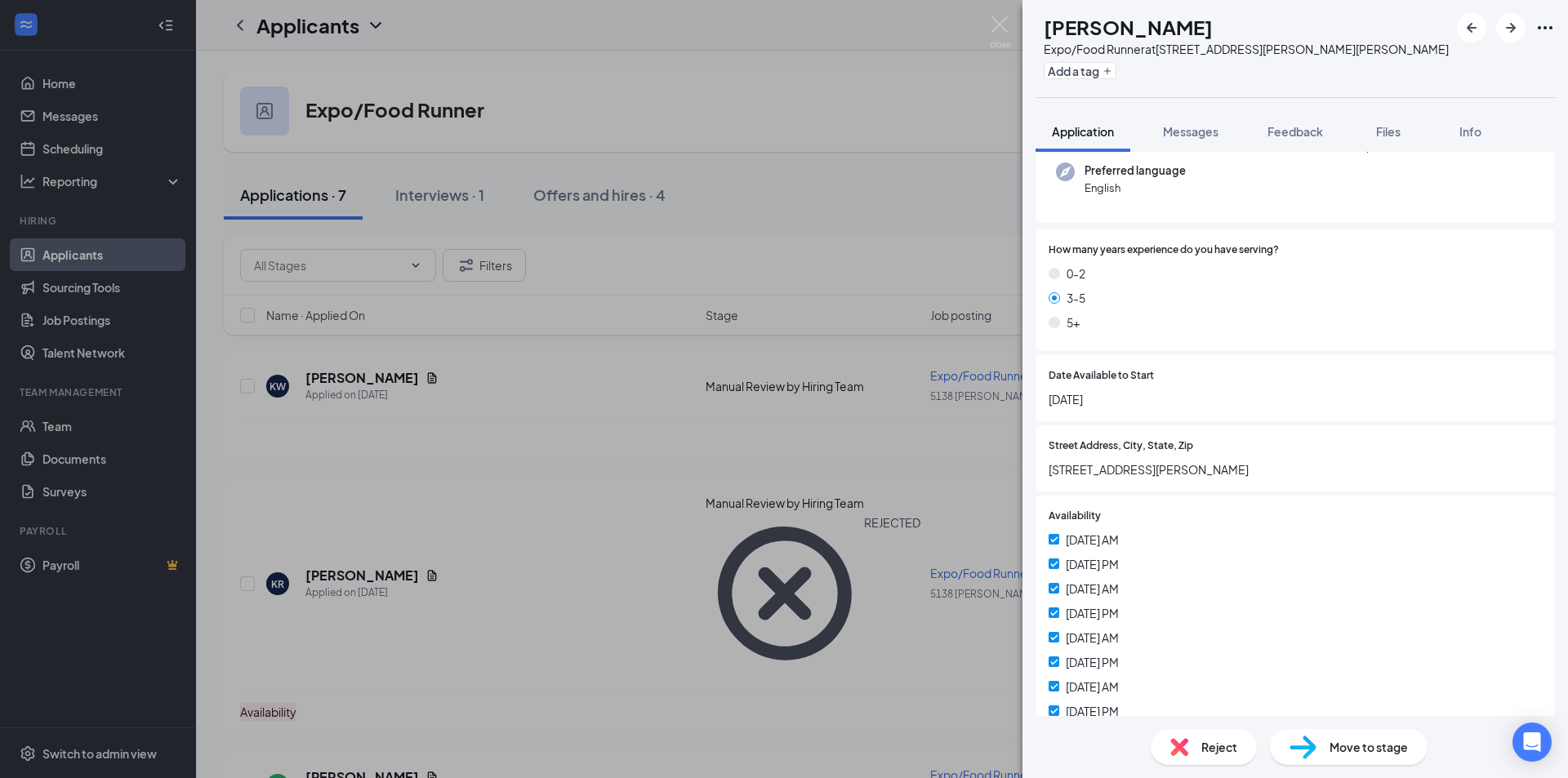
scroll to position [408, 0]
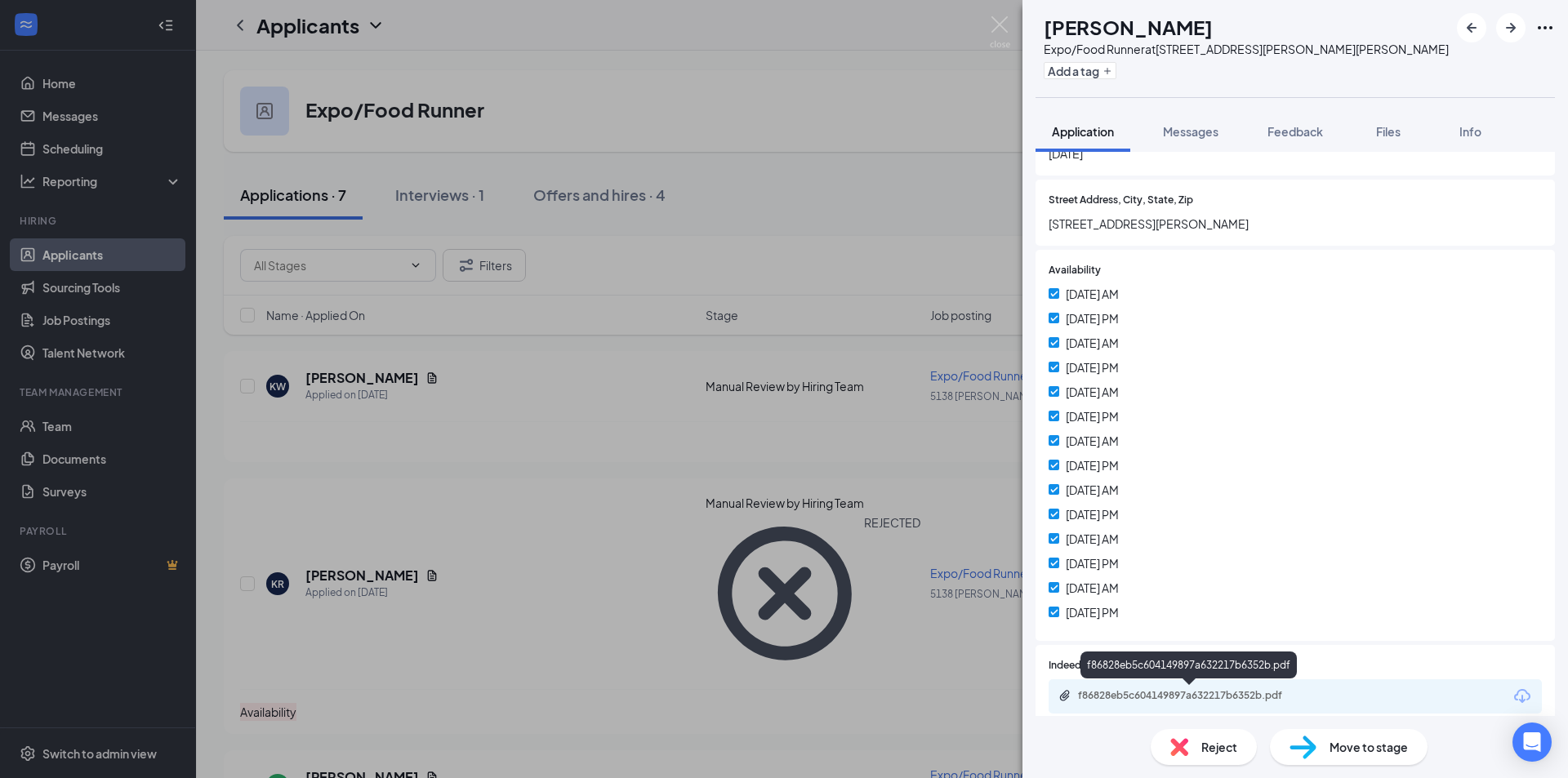
click at [1176, 693] on div "f86828eb5c604149897a632217b6352b.pdf" at bounding box center [1192, 695] width 228 height 13
click at [1507, 32] on icon "ArrowRight" at bounding box center [1510, 27] width 19 height 19
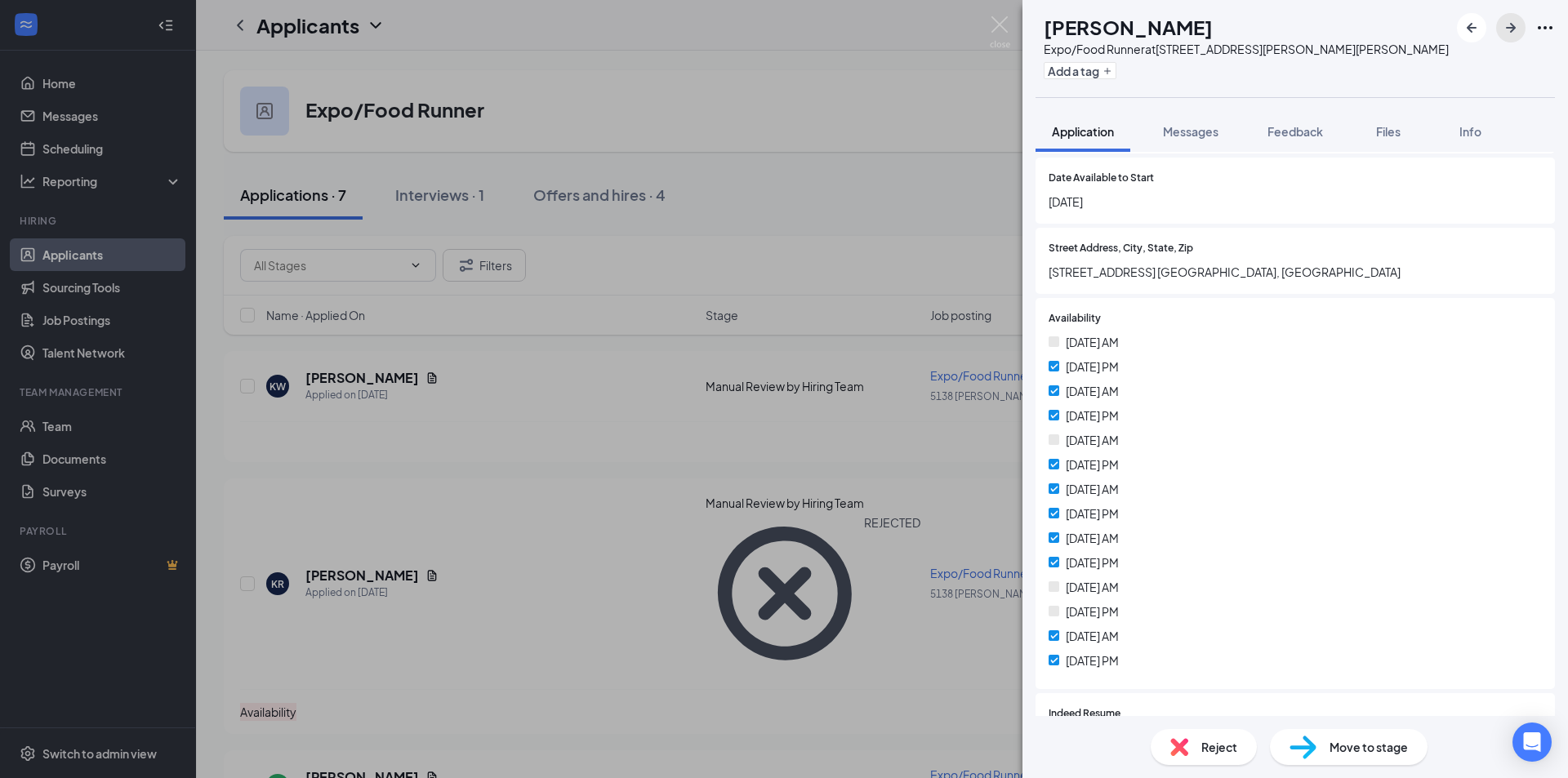
scroll to position [408, 0]
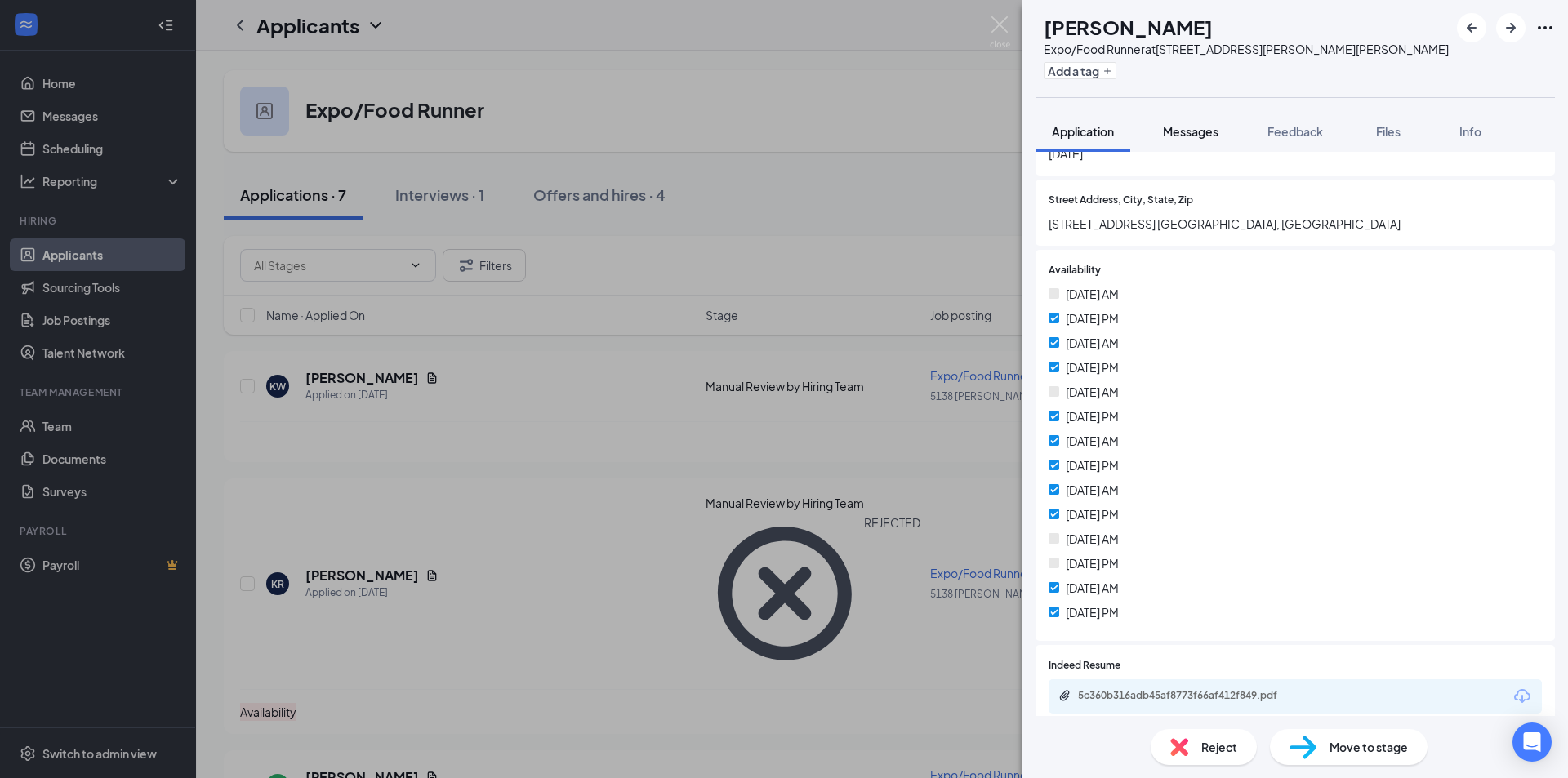
click at [1214, 125] on span "Messages" at bounding box center [1191, 131] width 56 height 14
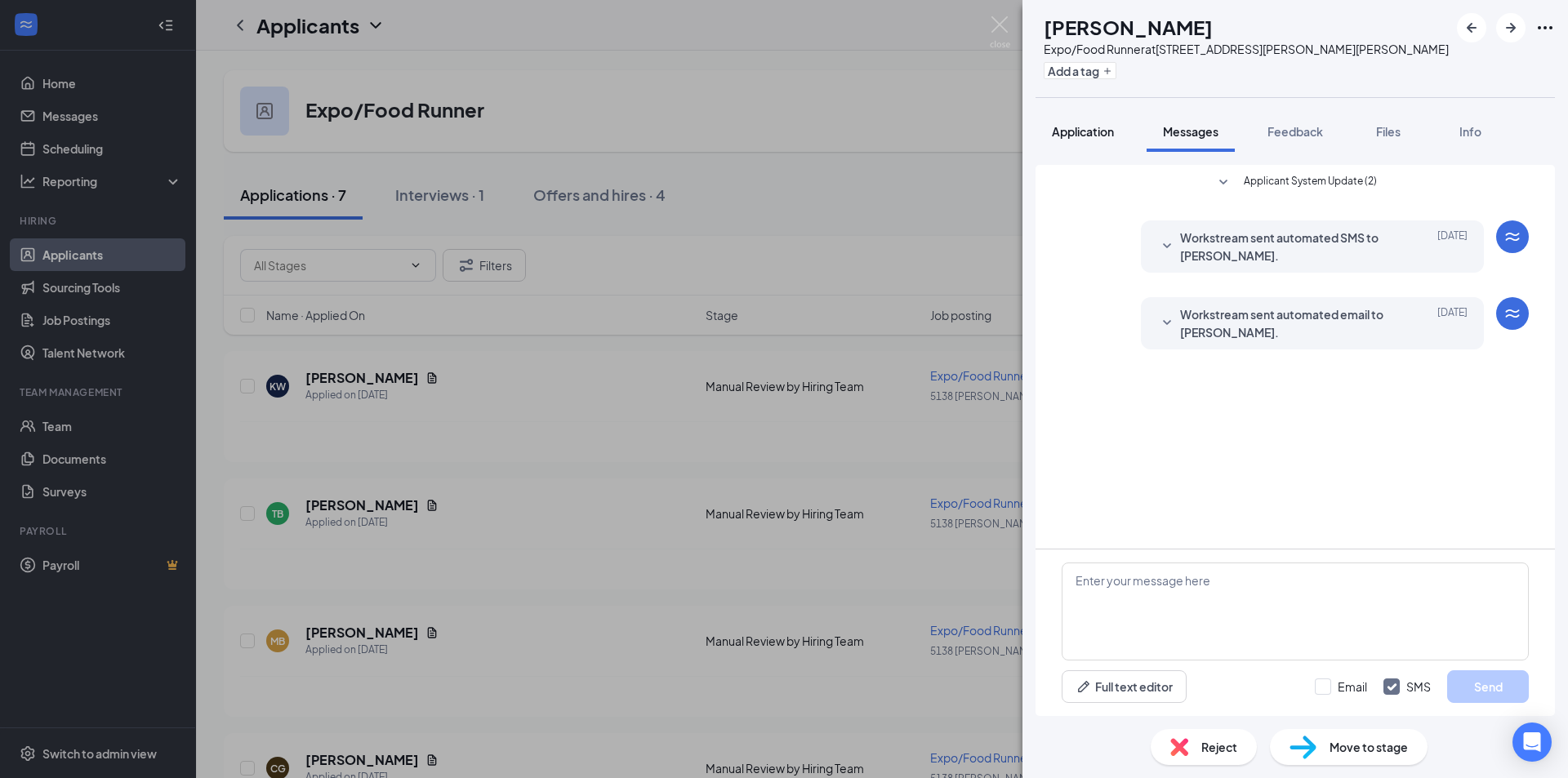
click at [1068, 121] on button "Application" at bounding box center [1083, 131] width 95 height 41
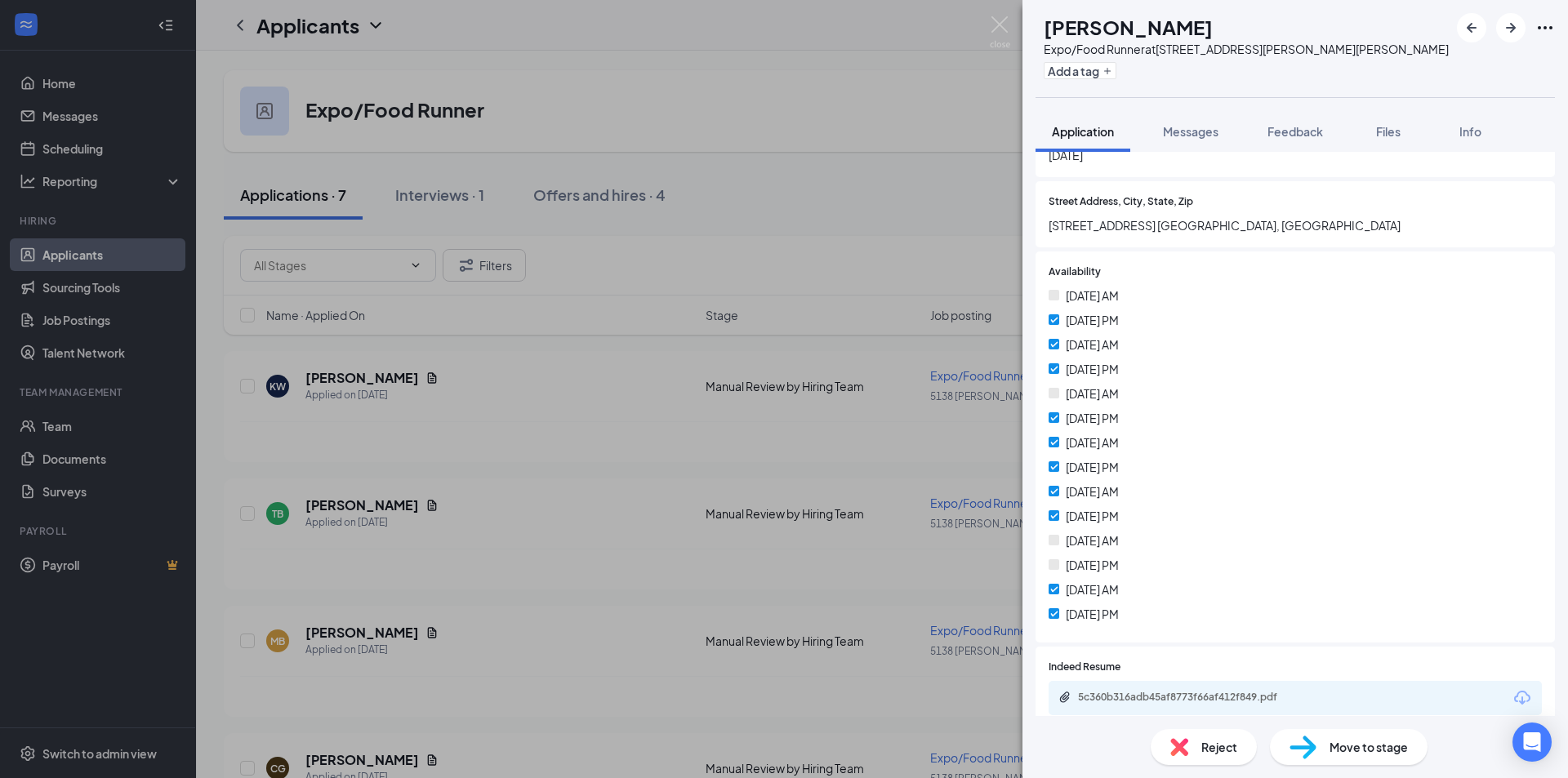
scroll to position [408, 0]
click at [1133, 696] on div "5c360b316adb45af8773f66af412f849.pdf" at bounding box center [1192, 695] width 228 height 13
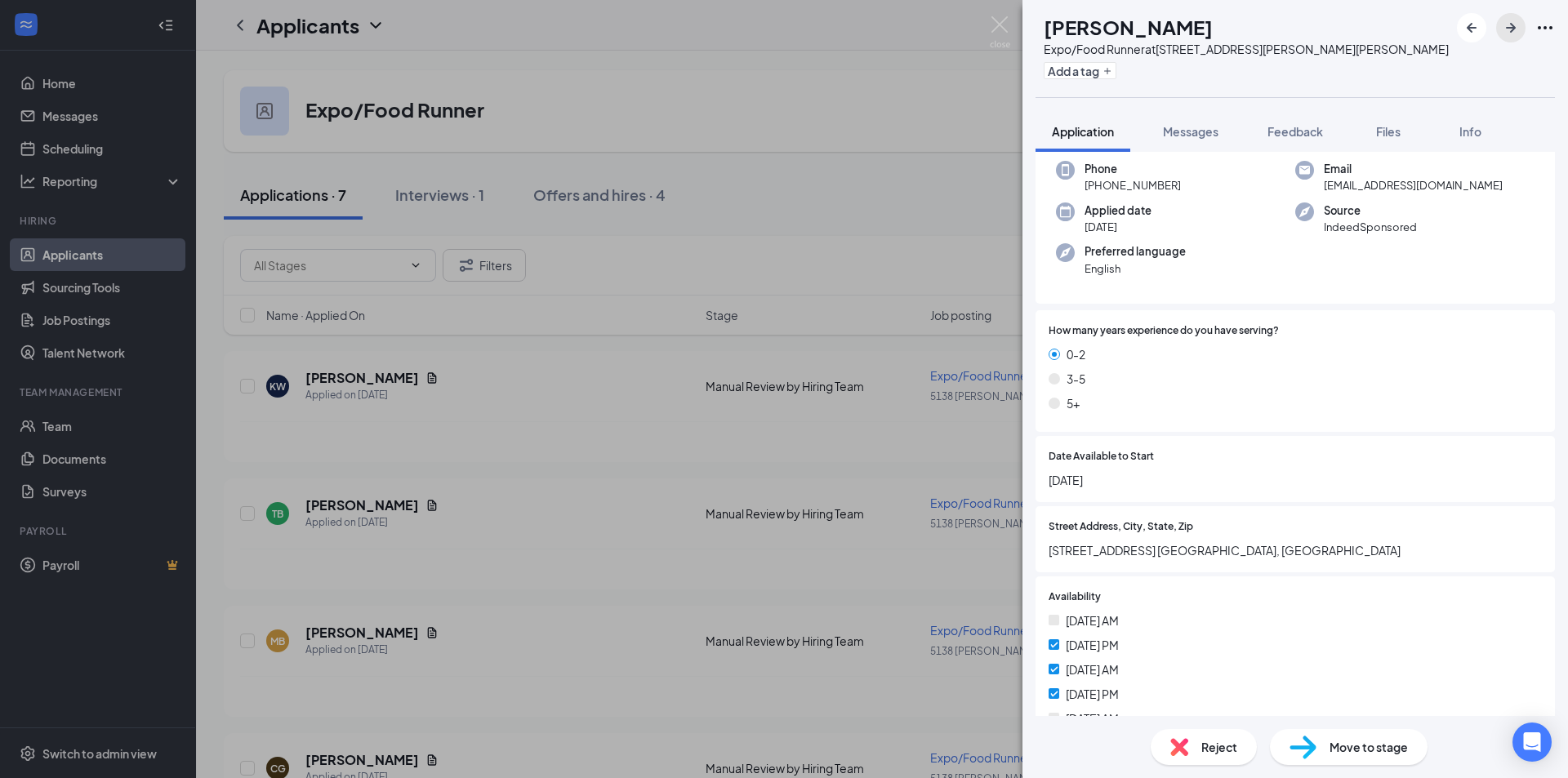
click at [1506, 26] on icon "ArrowRight" at bounding box center [1510, 27] width 19 height 19
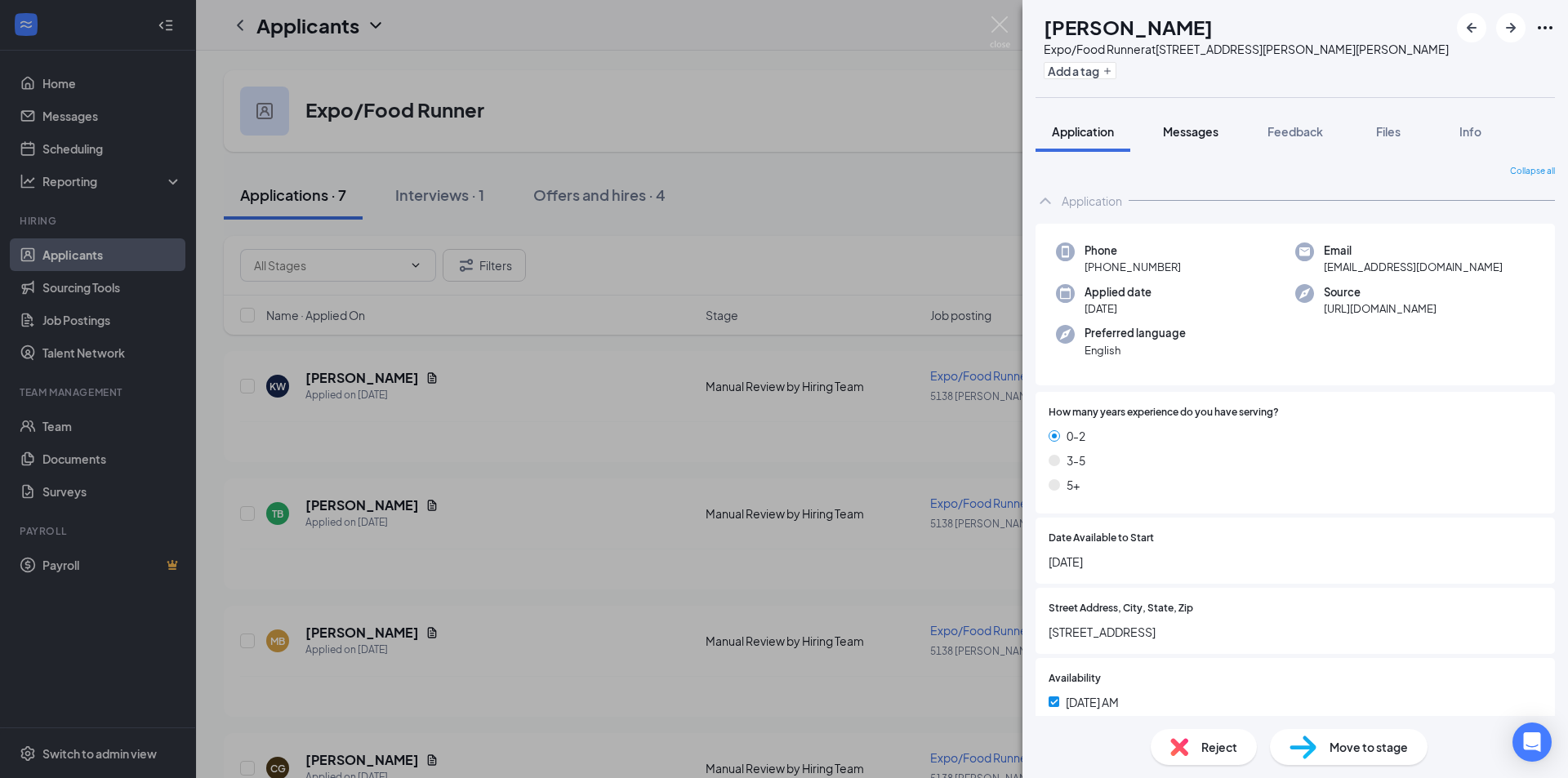
click at [1203, 129] on span "Messages" at bounding box center [1191, 131] width 56 height 14
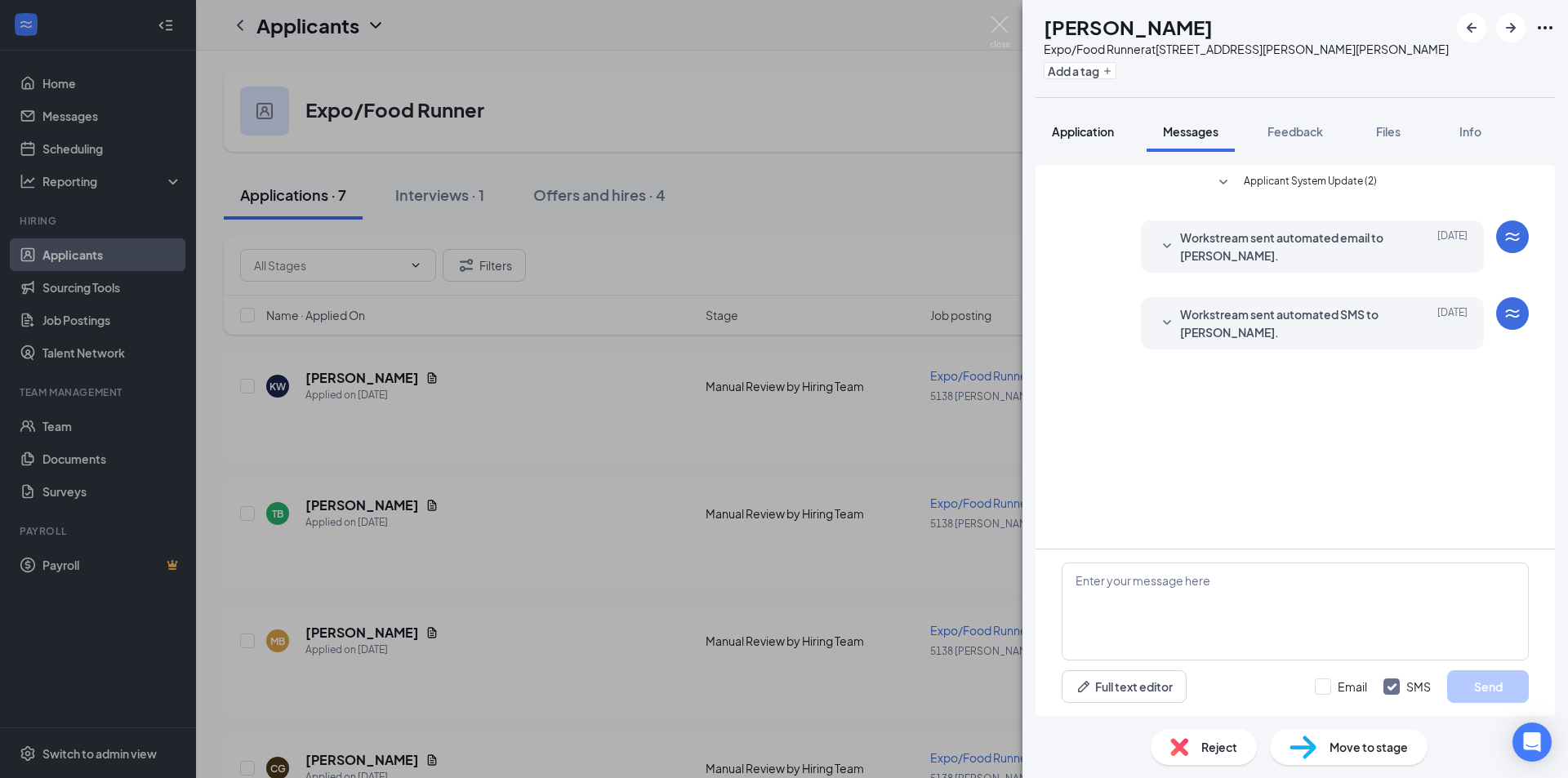
click at [1080, 129] on span "Application" at bounding box center [1082, 131] width 62 height 14
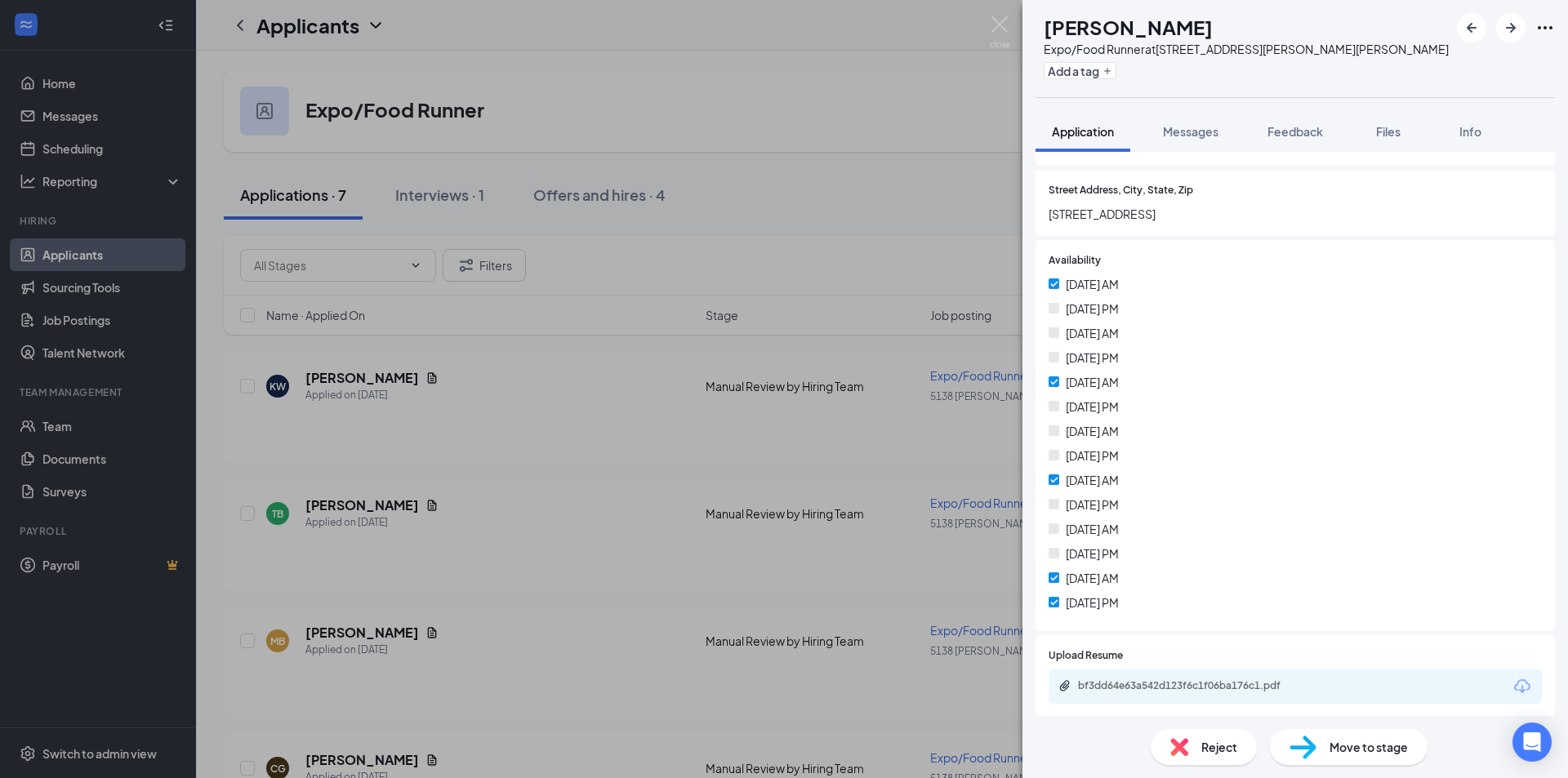
scroll to position [436, 0]
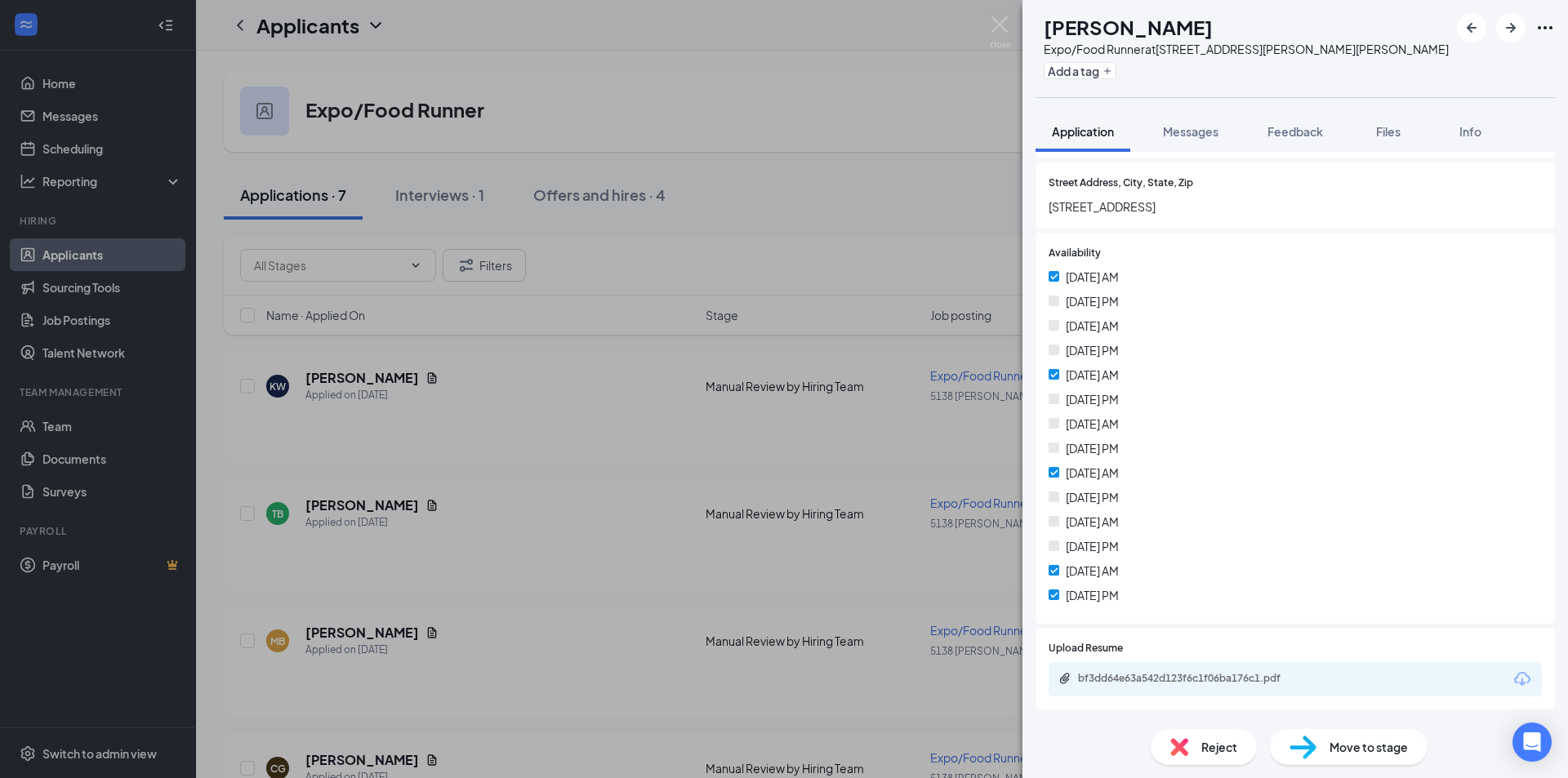
click at [1223, 752] on span "Reject" at bounding box center [1219, 747] width 36 height 18
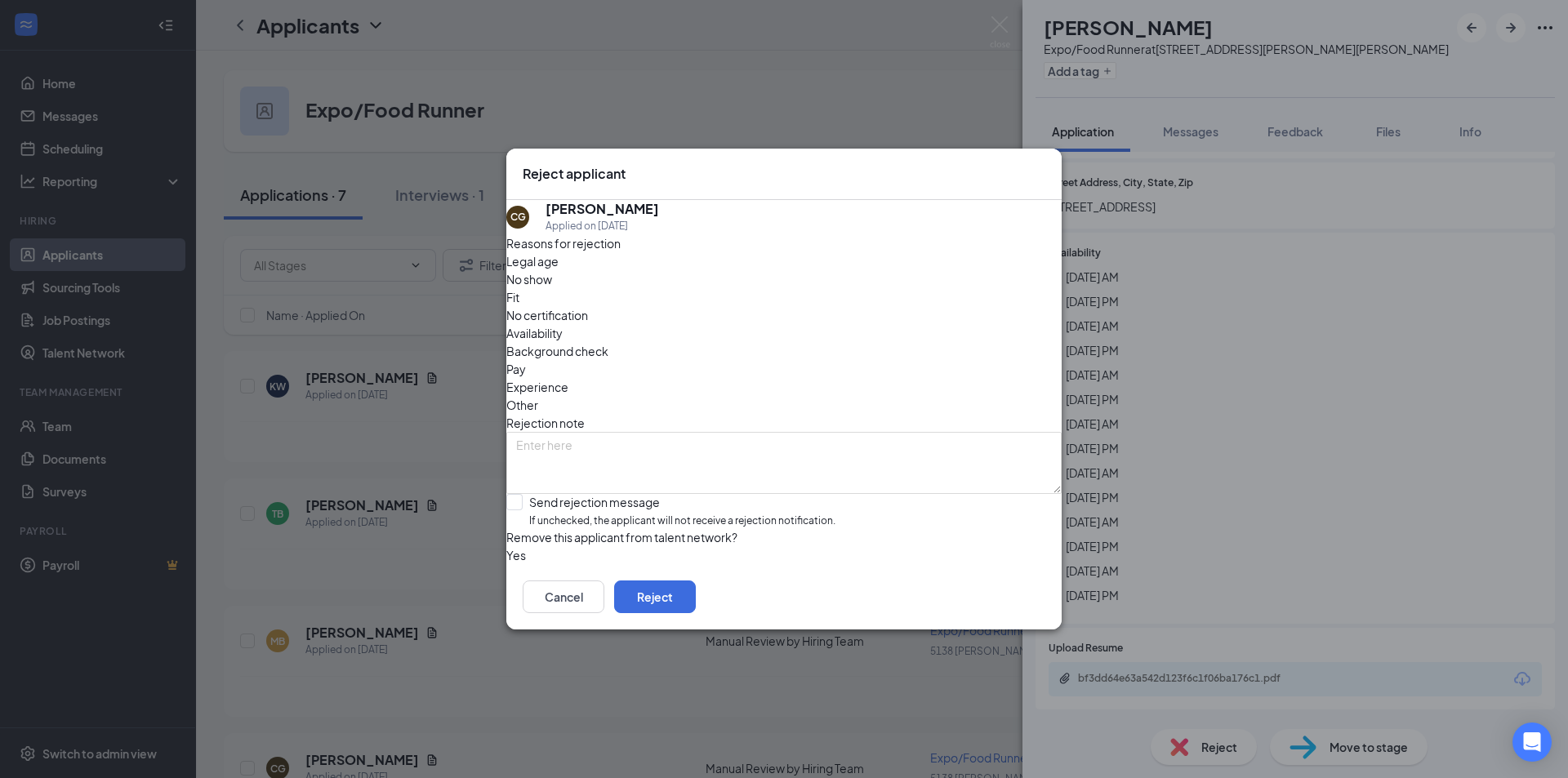
click at [562, 324] on span "Availability" at bounding box center [535, 332] width 57 height 18
click at [529, 494] on input "Send rejection message If unchecked, the applicant will not receive a rejection…" at bounding box center [671, 512] width 329 height 36
checkbox input "true"
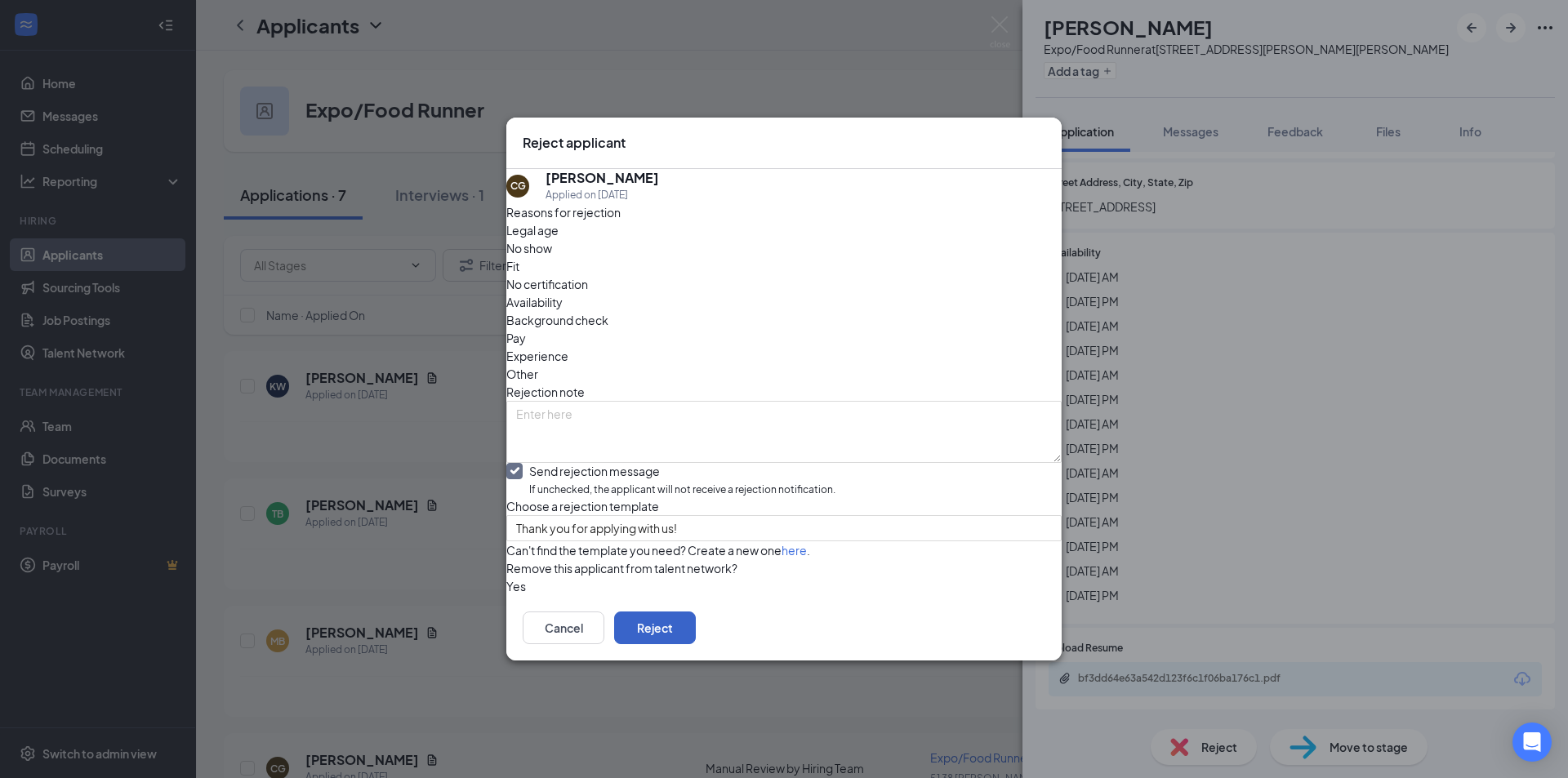
click at [696, 644] on button "Reject" at bounding box center [655, 627] width 82 height 33
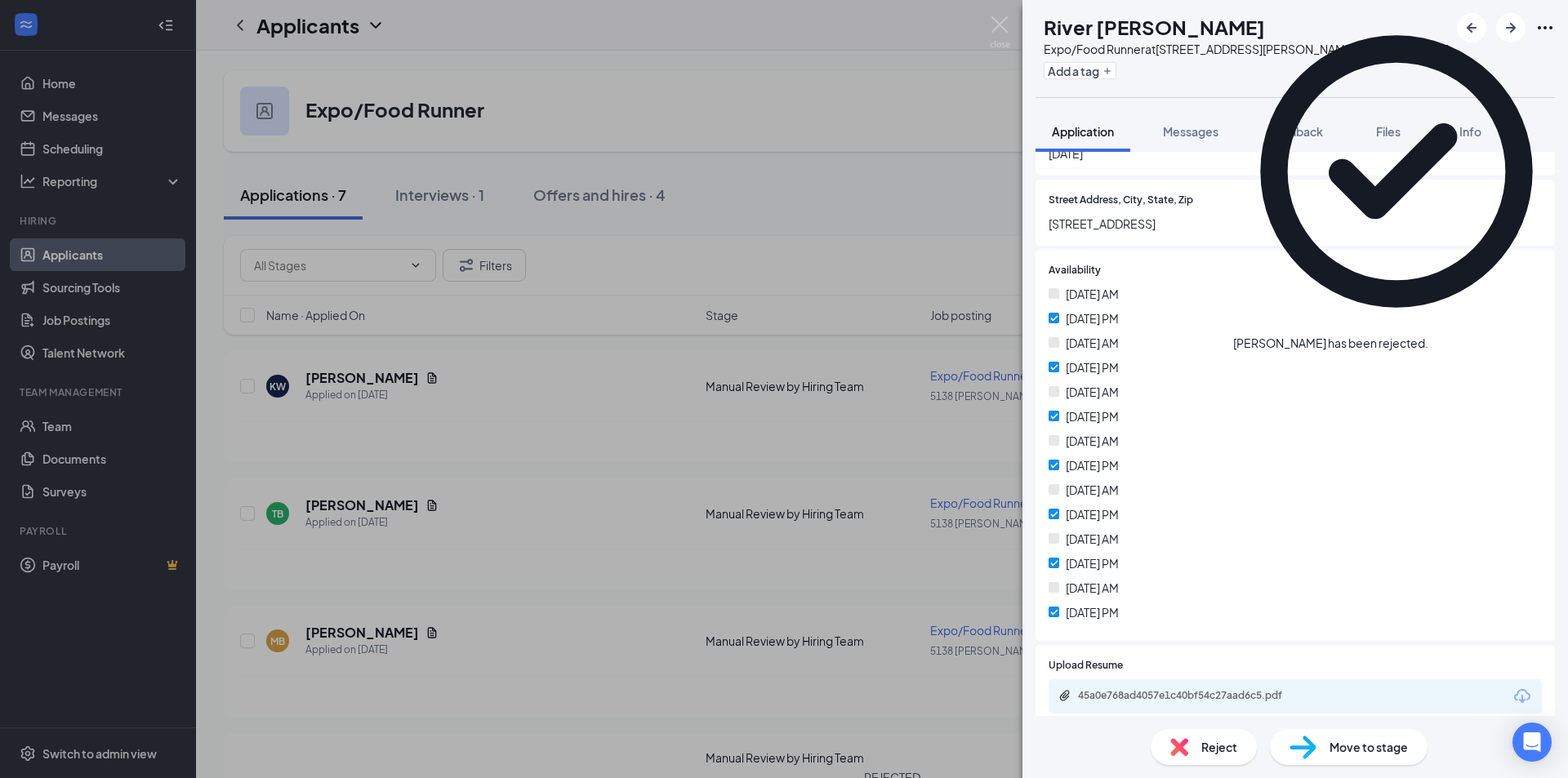
scroll to position [419, 0]
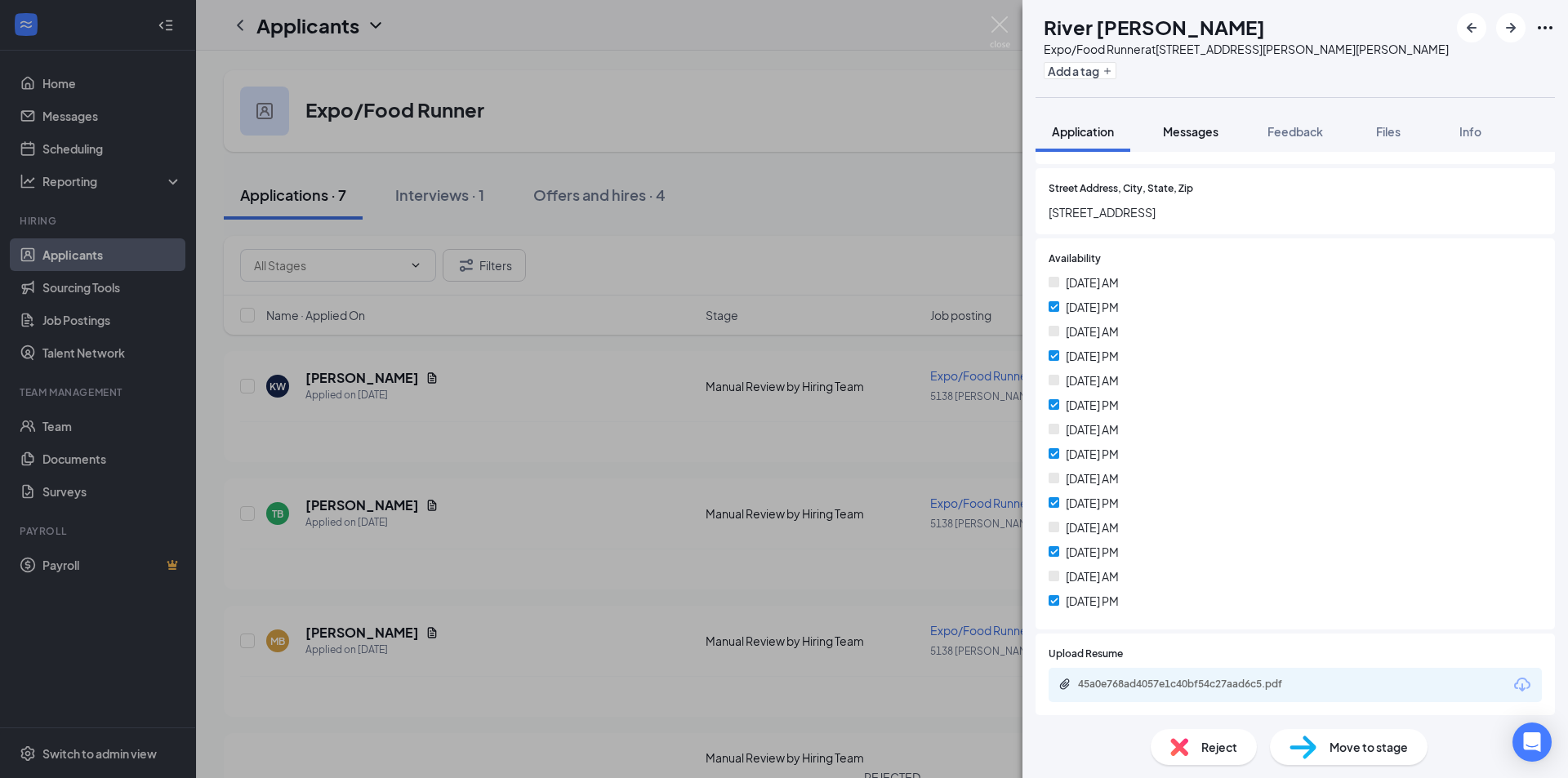
click at [1198, 150] on button "Messages" at bounding box center [1190, 131] width 88 height 41
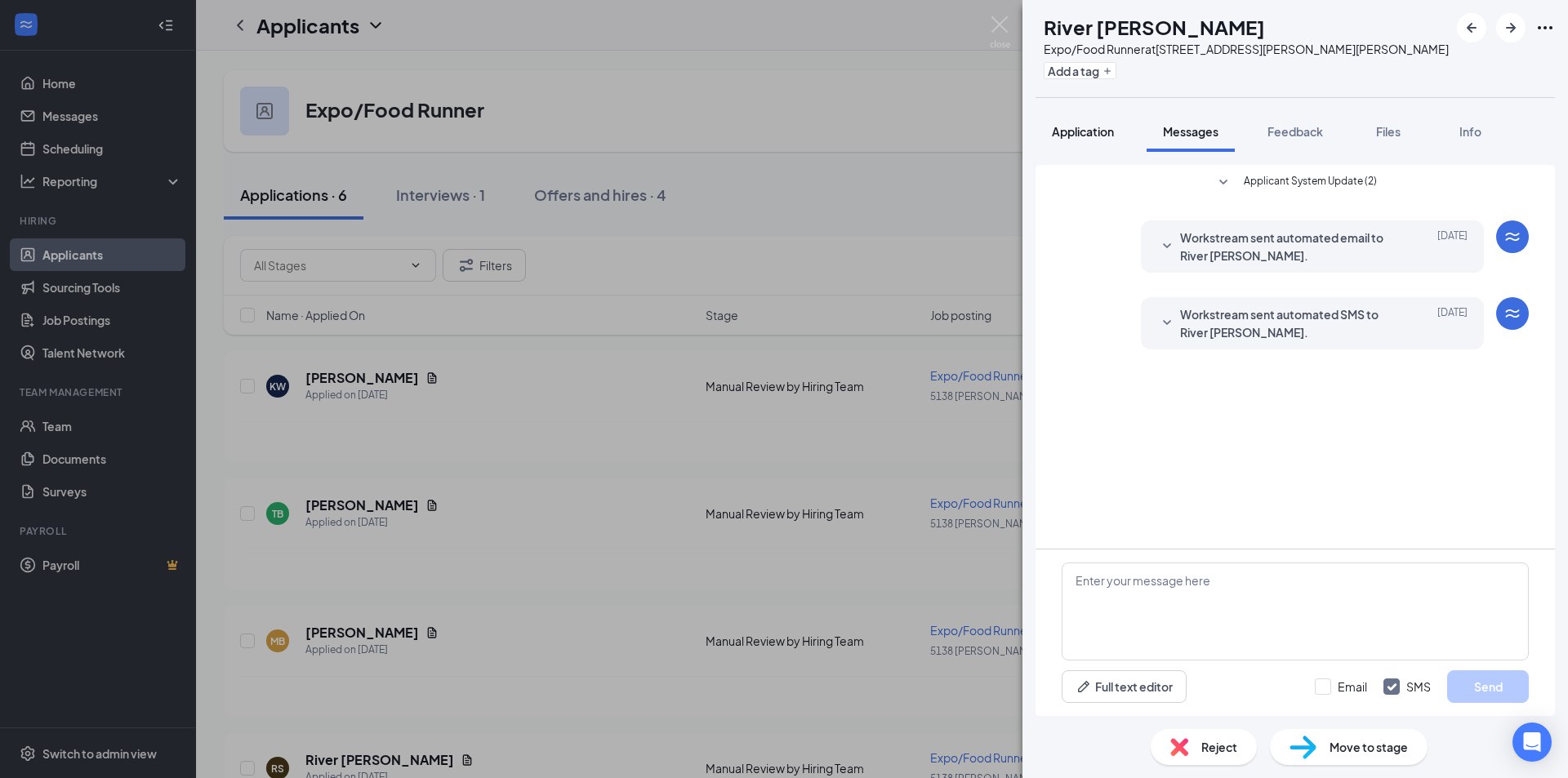
click at [1086, 129] on span "Application" at bounding box center [1082, 131] width 62 height 14
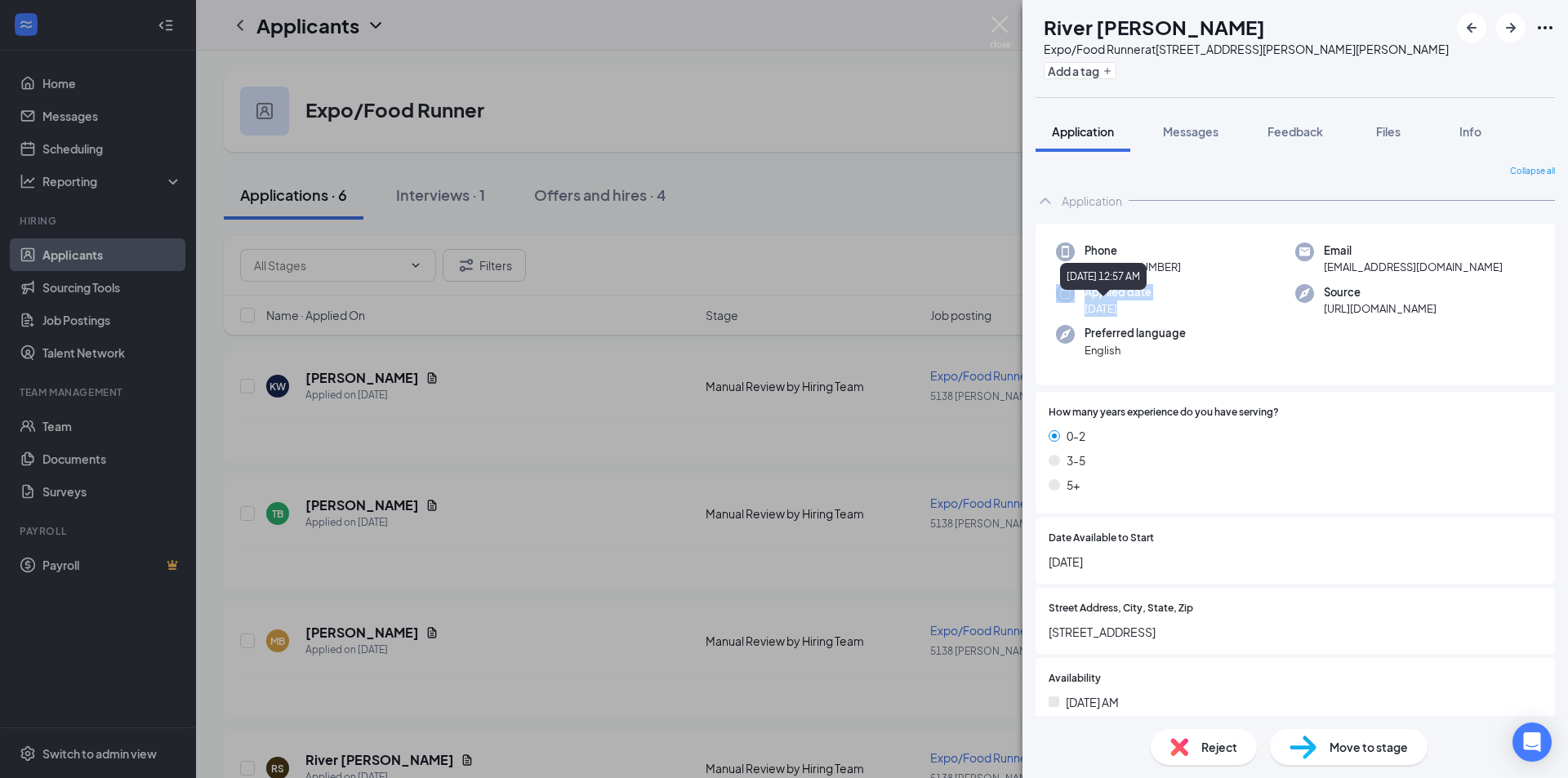
drag, startPoint x: 1139, startPoint y: 314, endPoint x: 1065, endPoint y: 304, distance: 74.7
click at [1065, 304] on div "Applied date [DATE]" at bounding box center [1175, 301] width 239 height 34
click at [1382, 353] on div "Phone [PHONE_NUMBER] Email [EMAIL_ADDRESS][DOMAIN_NAME] Applied date [DATE] Sou…" at bounding box center [1295, 305] width 519 height 162
click at [1002, 33] on img at bounding box center [1000, 32] width 20 height 32
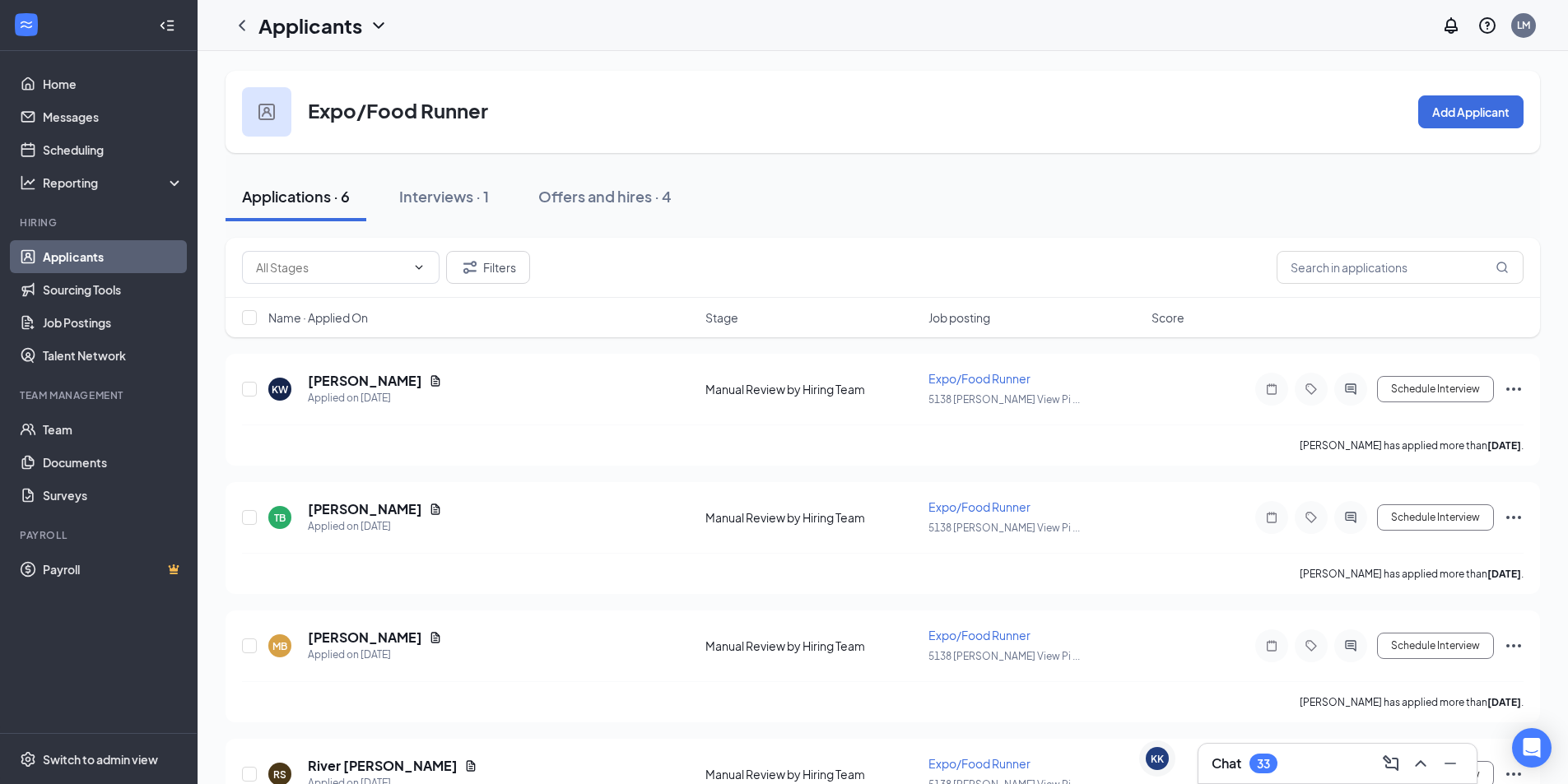
click at [1221, 769] on h3 "Chat" at bounding box center [1226, 763] width 30 height 18
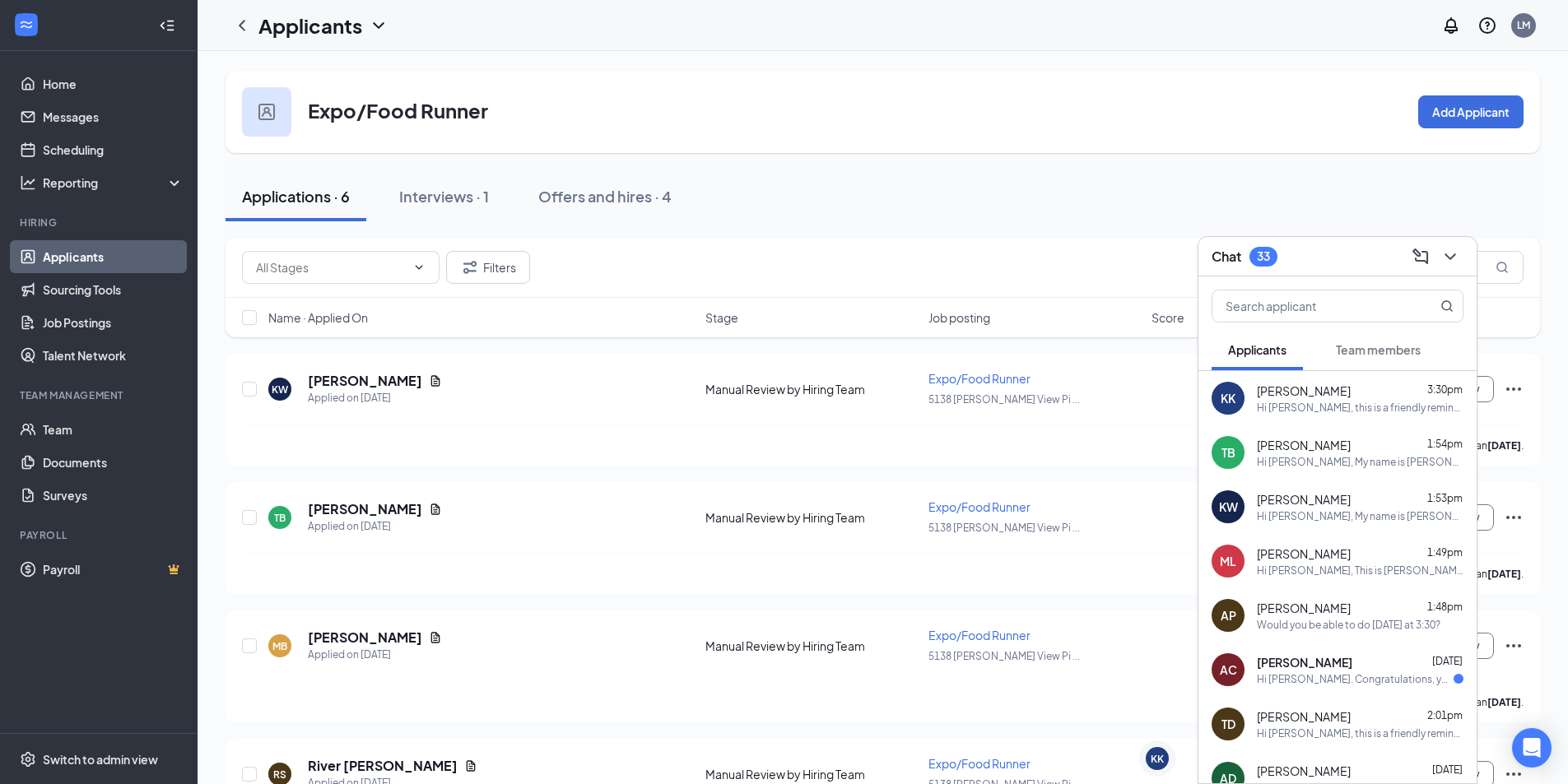
click at [1380, 245] on div "Chat 33" at bounding box center [1337, 257] width 252 height 26
